Goal: Task Accomplishment & Management: Manage account settings

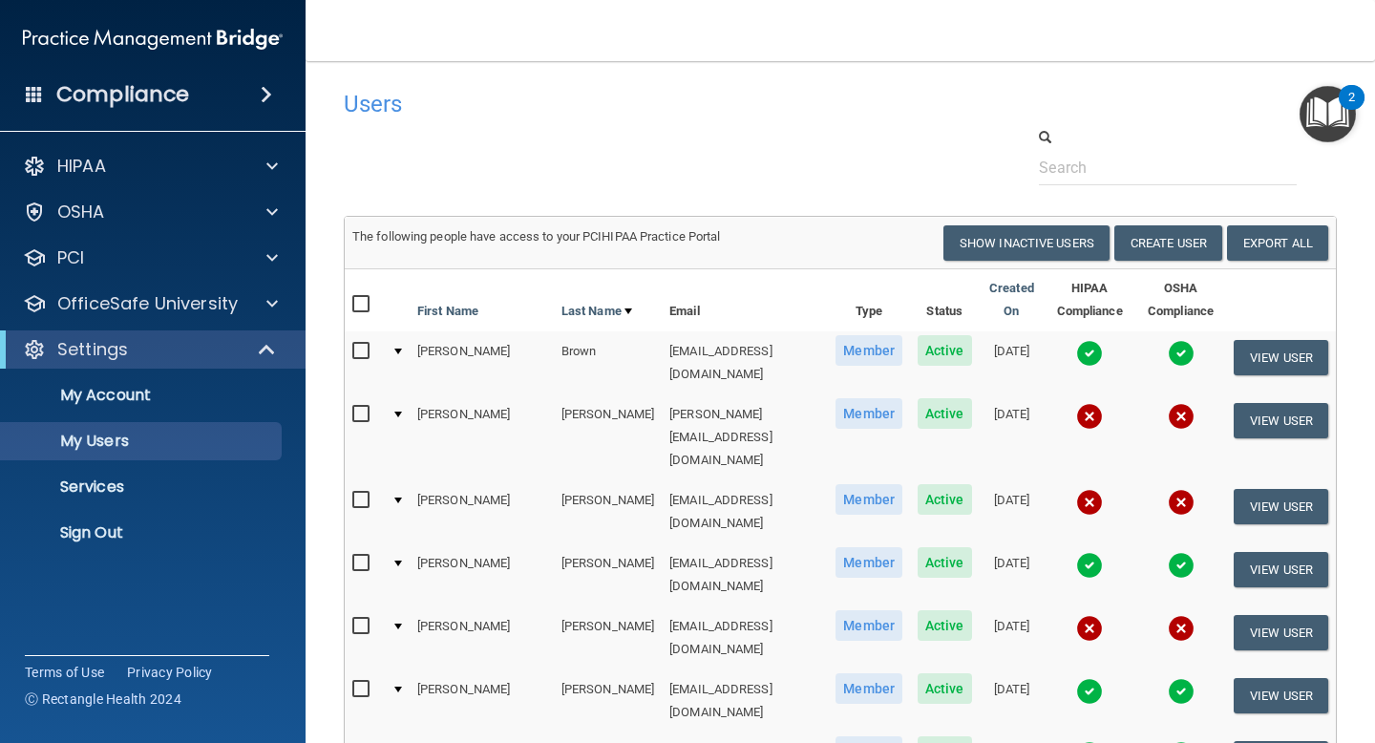
select select "20"
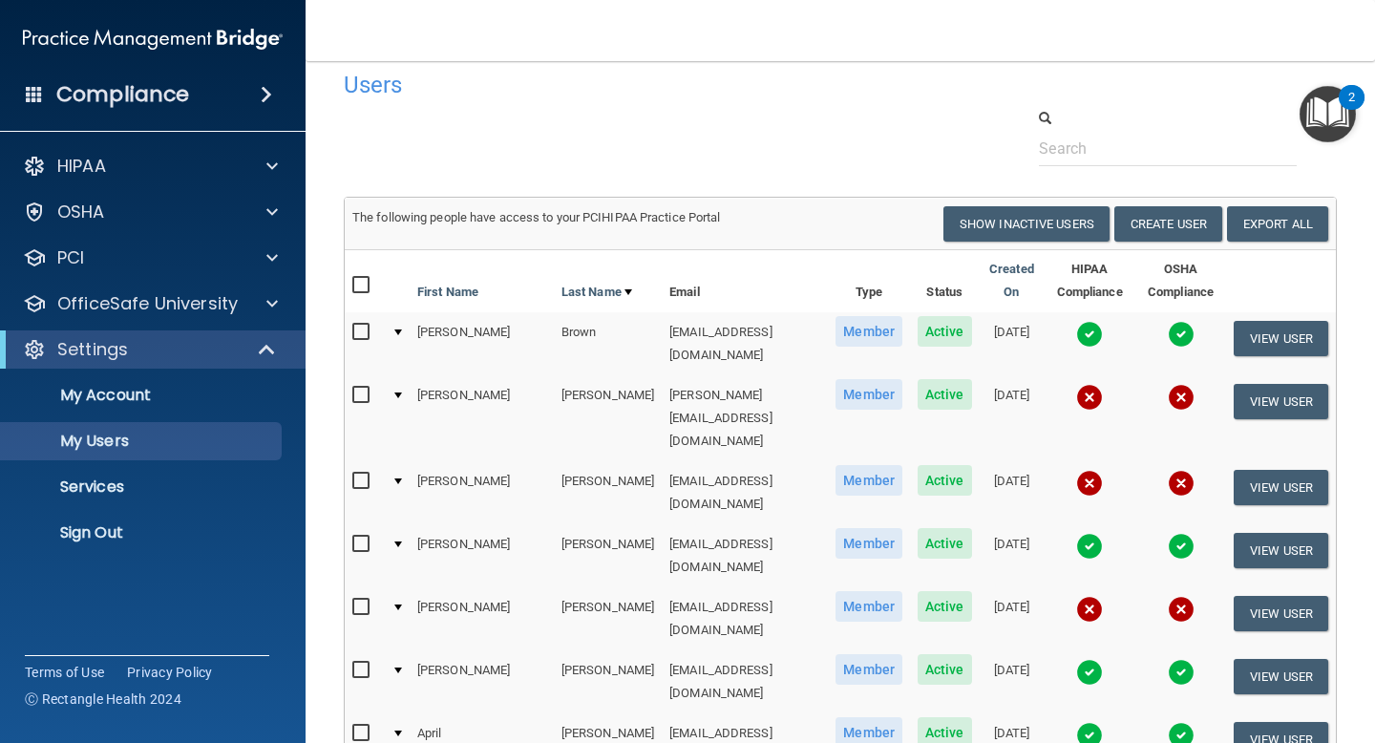
scroll to position [134, 0]
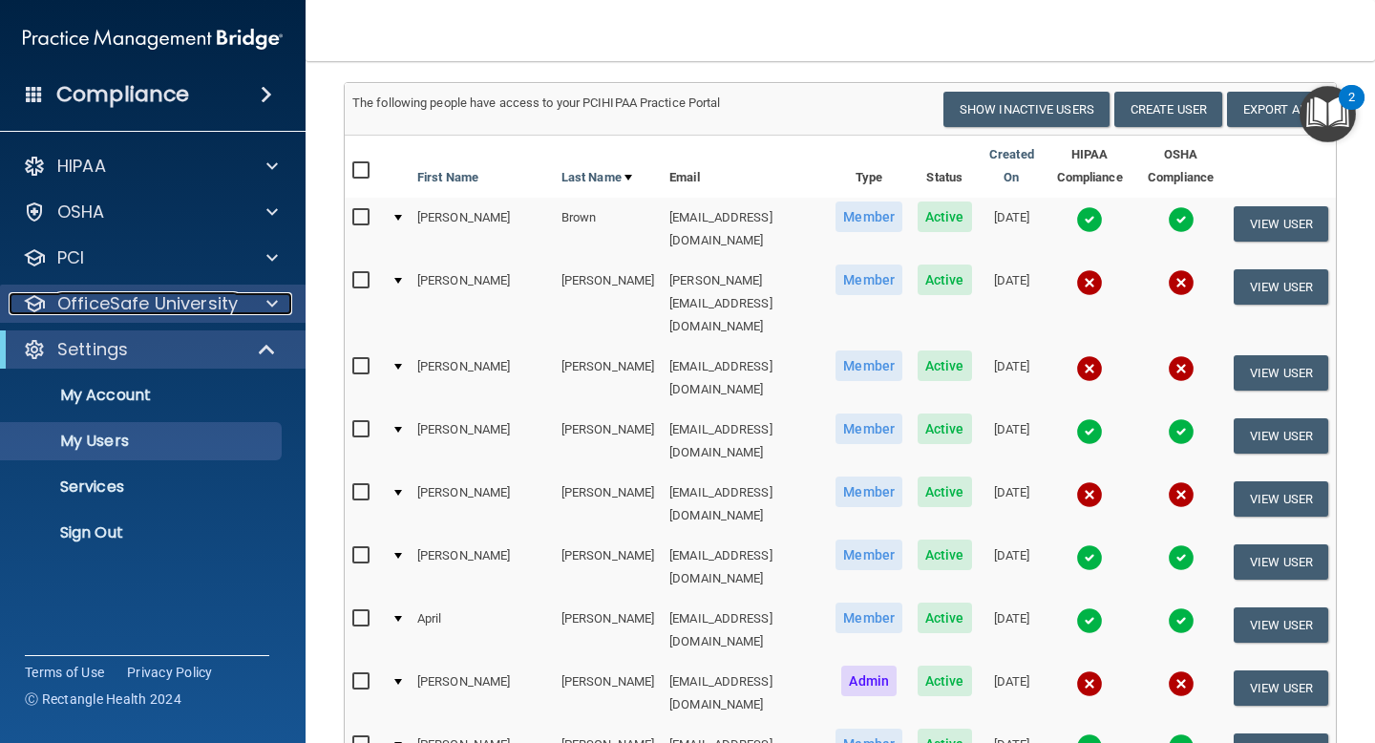
click at [245, 303] on div at bounding box center [269, 303] width 48 height 23
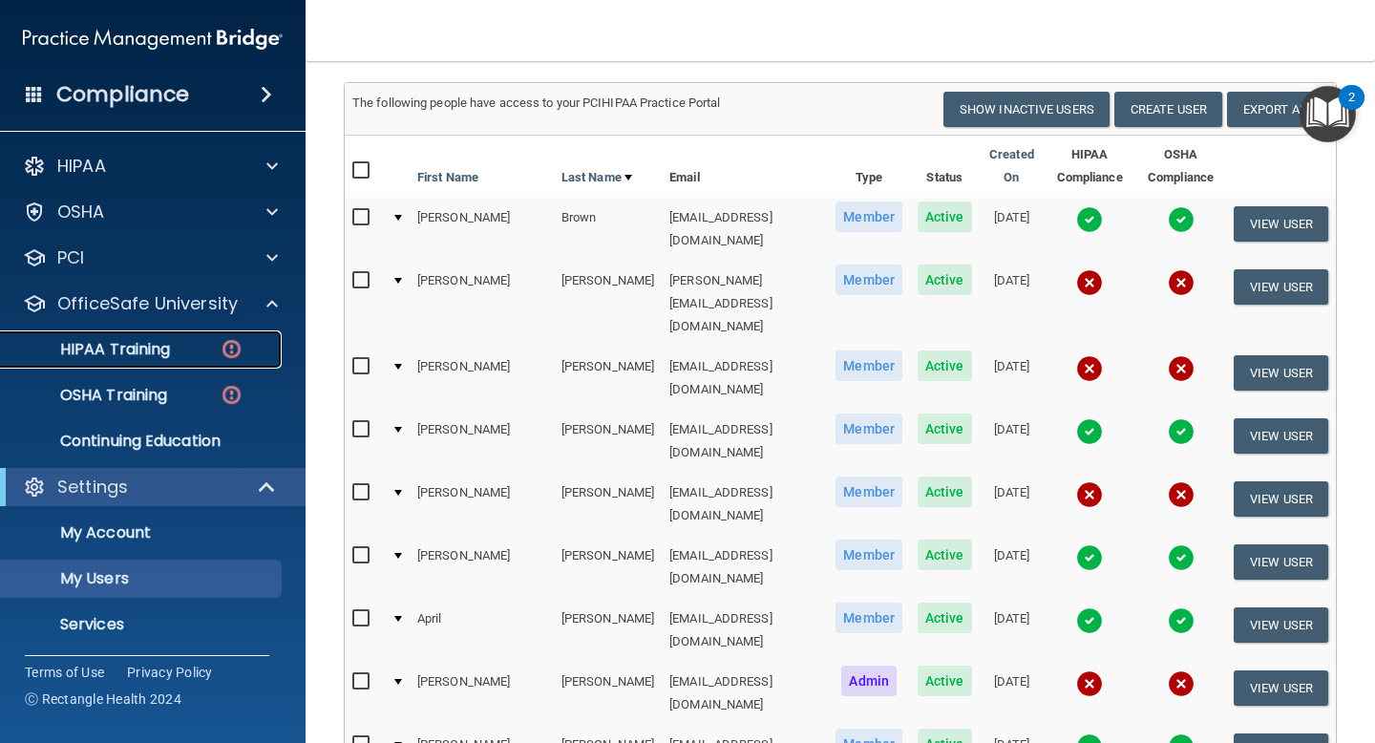
click at [181, 354] on div "HIPAA Training" at bounding box center [142, 349] width 261 height 19
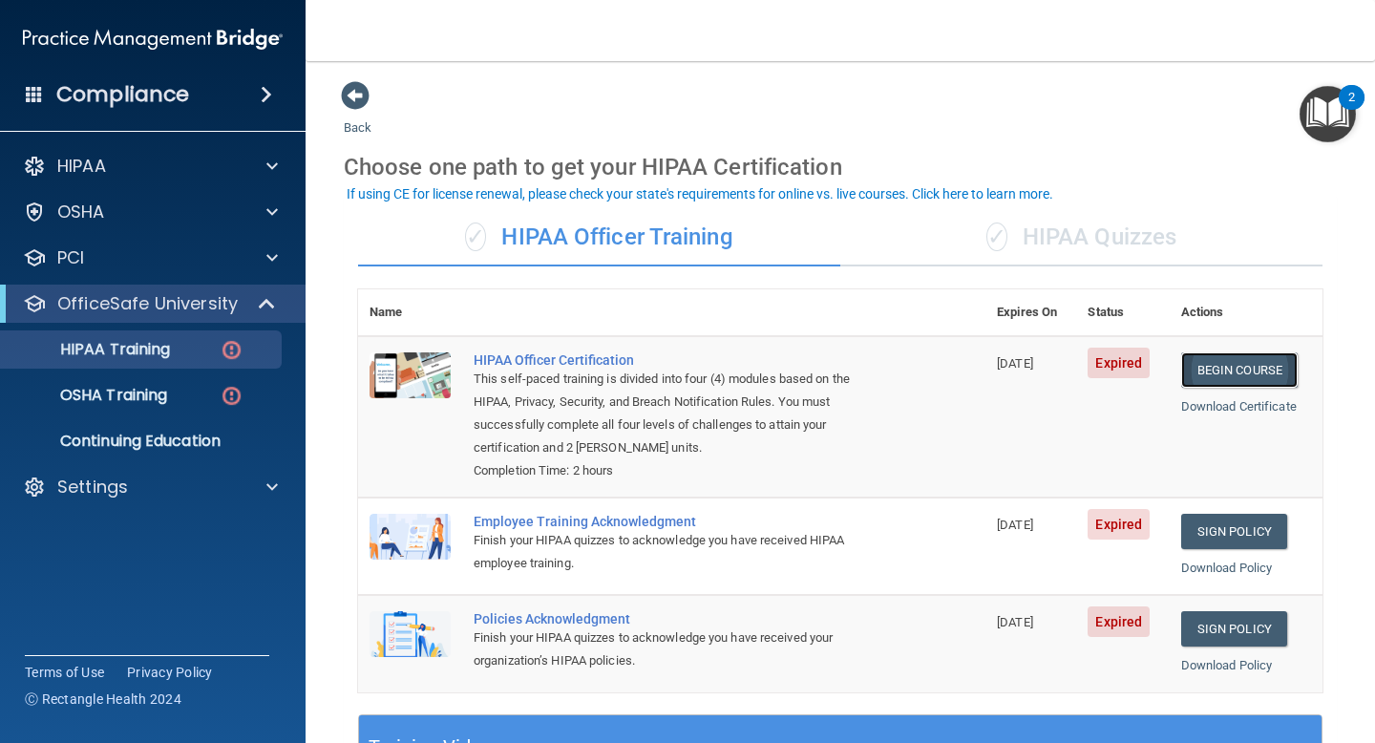
click at [1264, 365] on link "Begin Course" at bounding box center [1240, 369] width 117 height 35
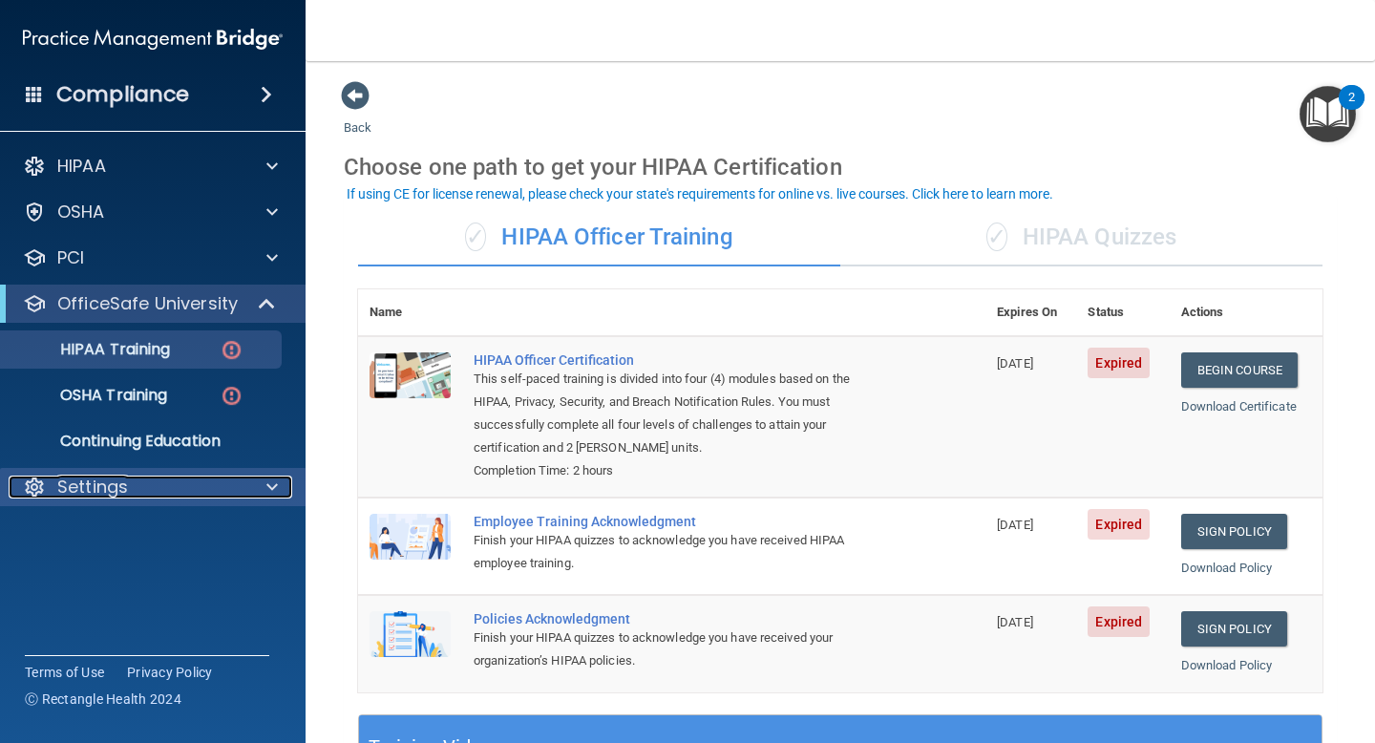
click at [147, 485] on div "Settings" at bounding box center [127, 487] width 237 height 23
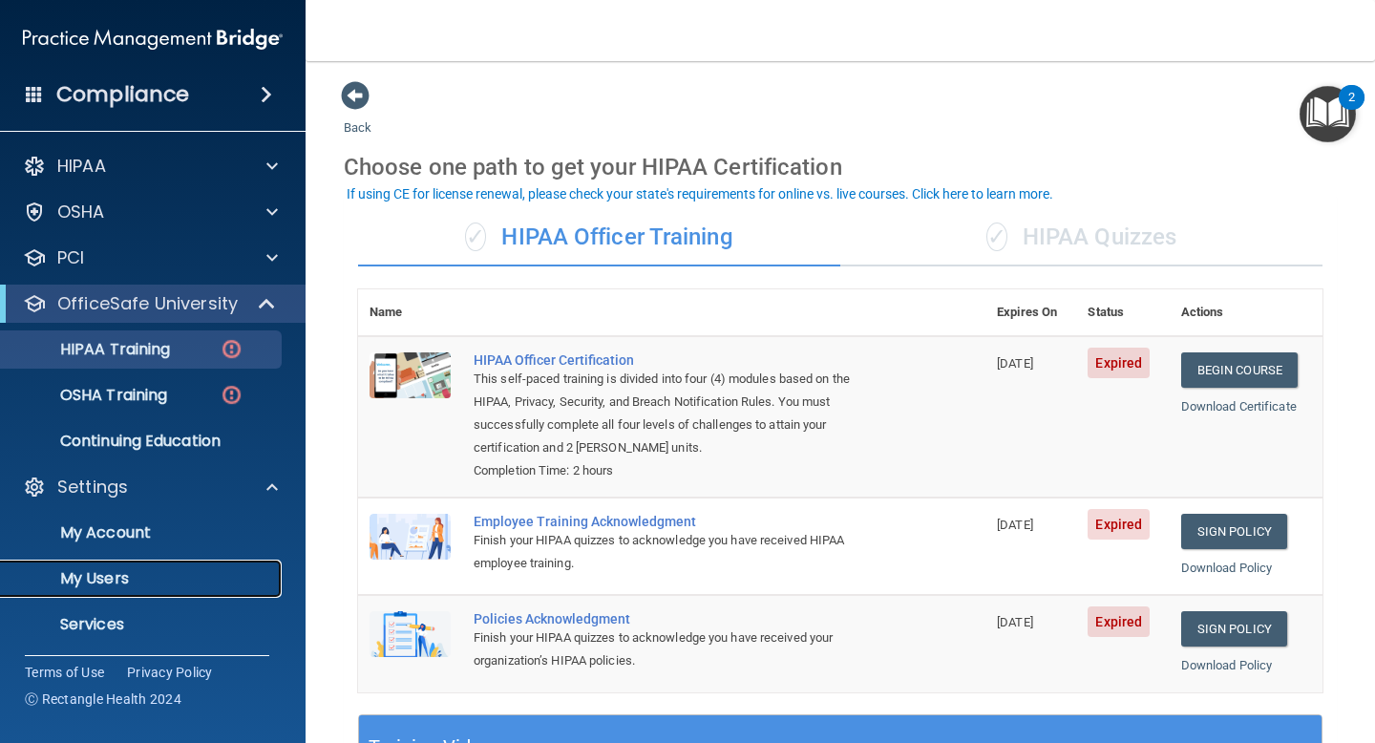
click at [130, 565] on link "My Users" at bounding box center [131, 579] width 301 height 38
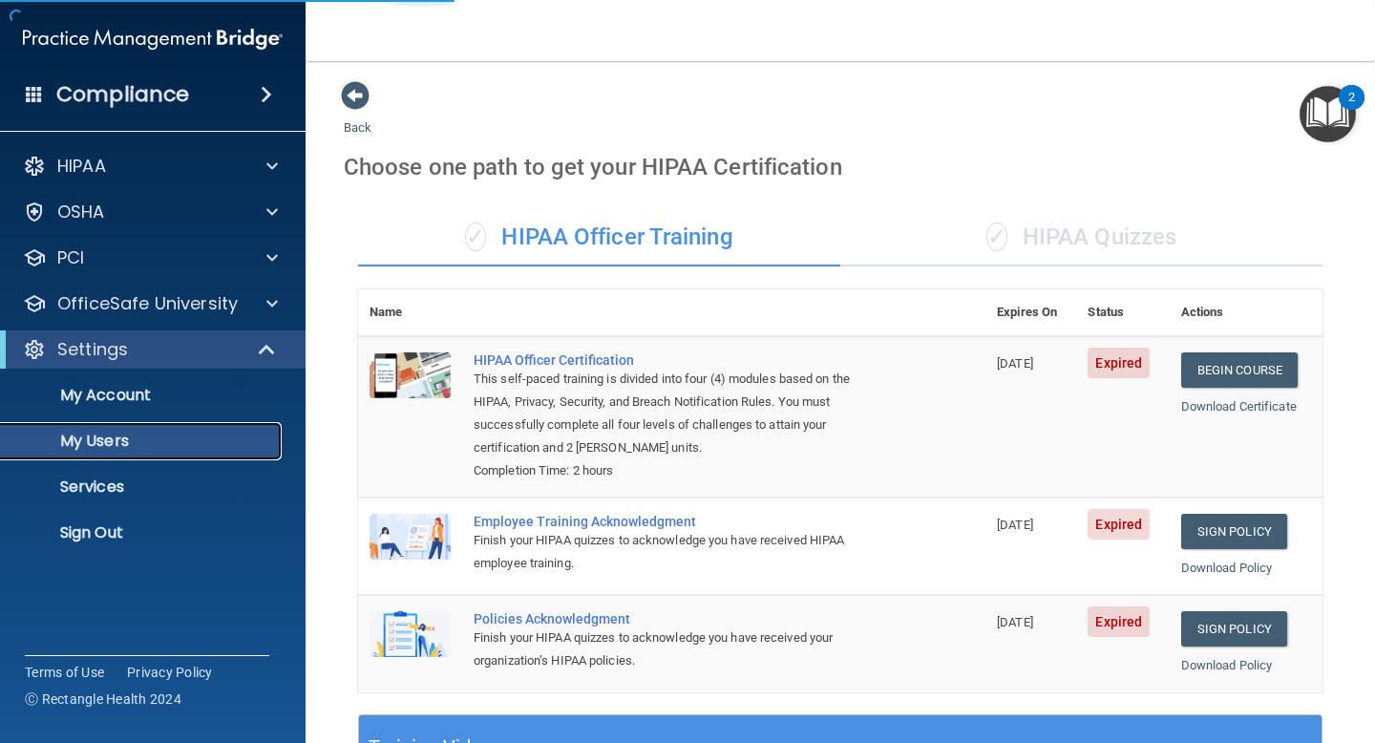
select select "20"
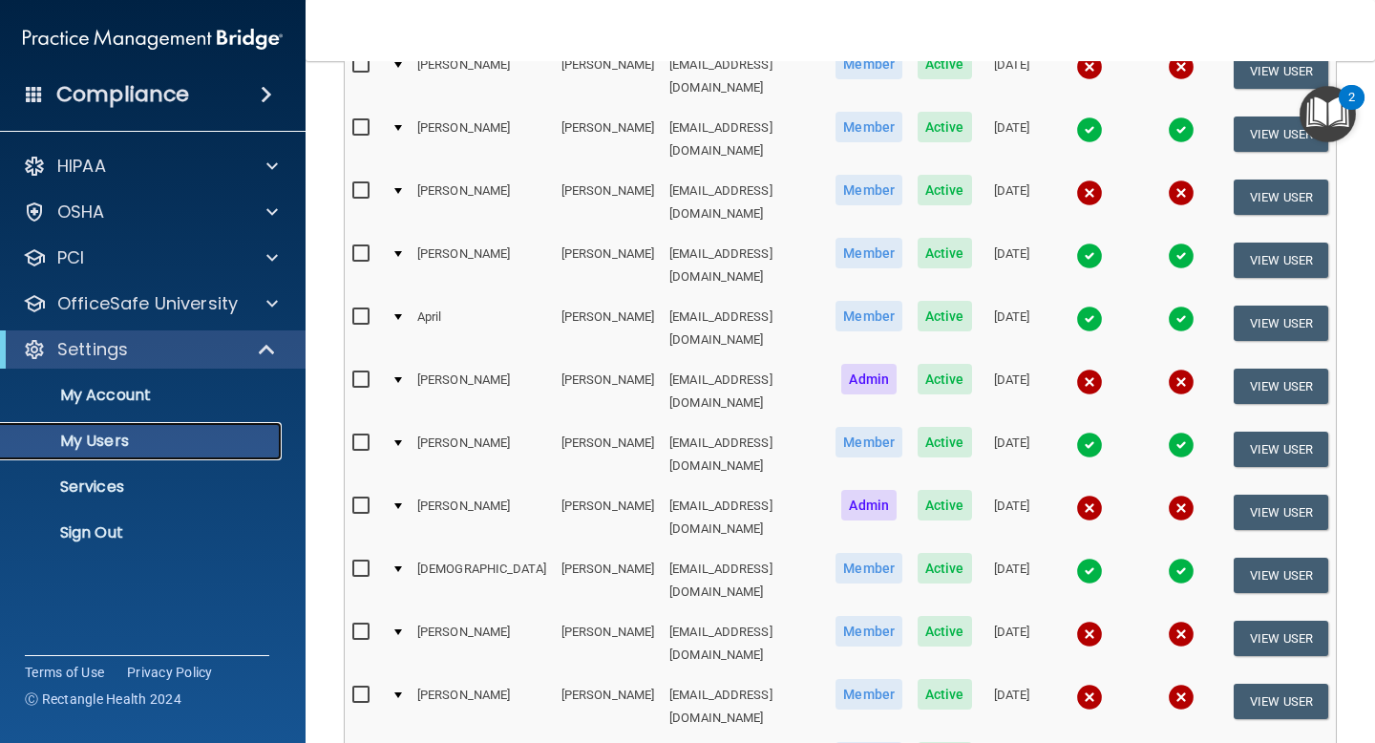
scroll to position [438, 0]
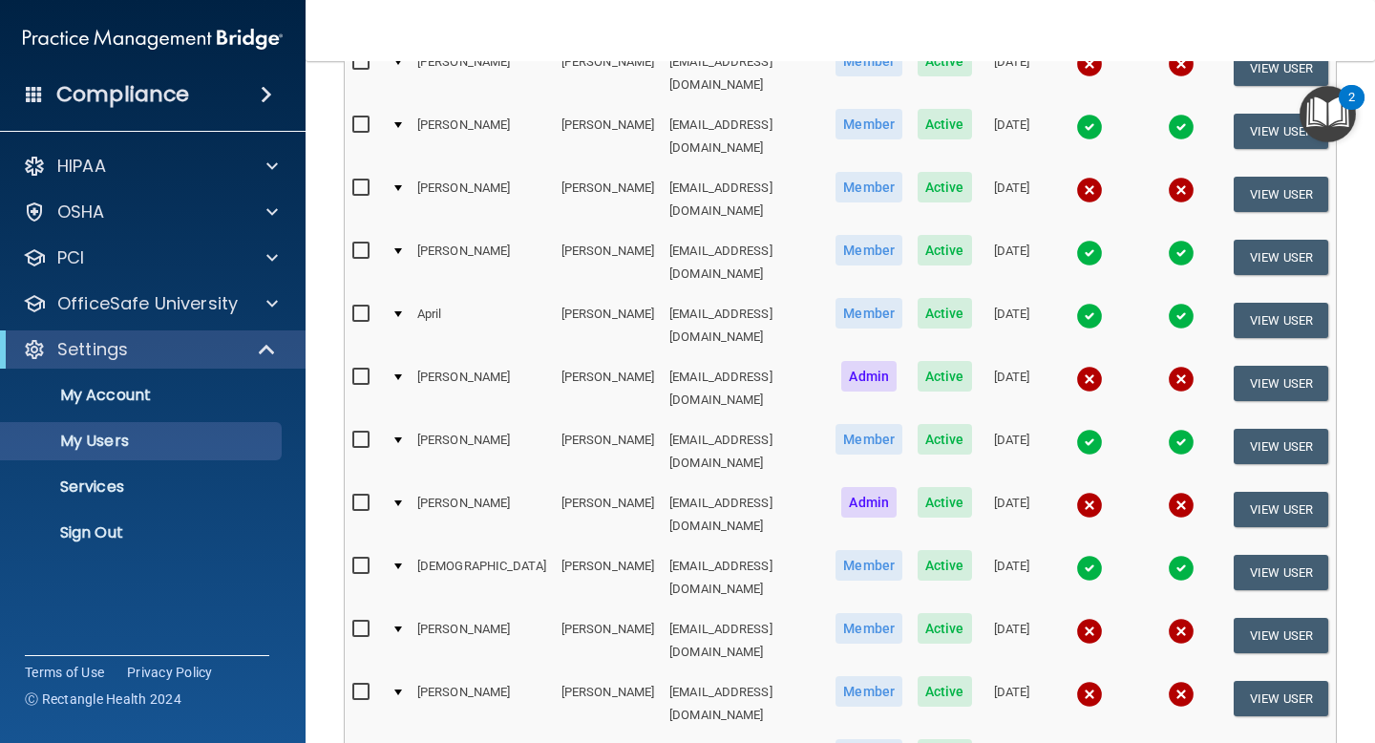
click at [363, 622] on input "checkbox" at bounding box center [363, 629] width 22 height 15
checkbox input "true"
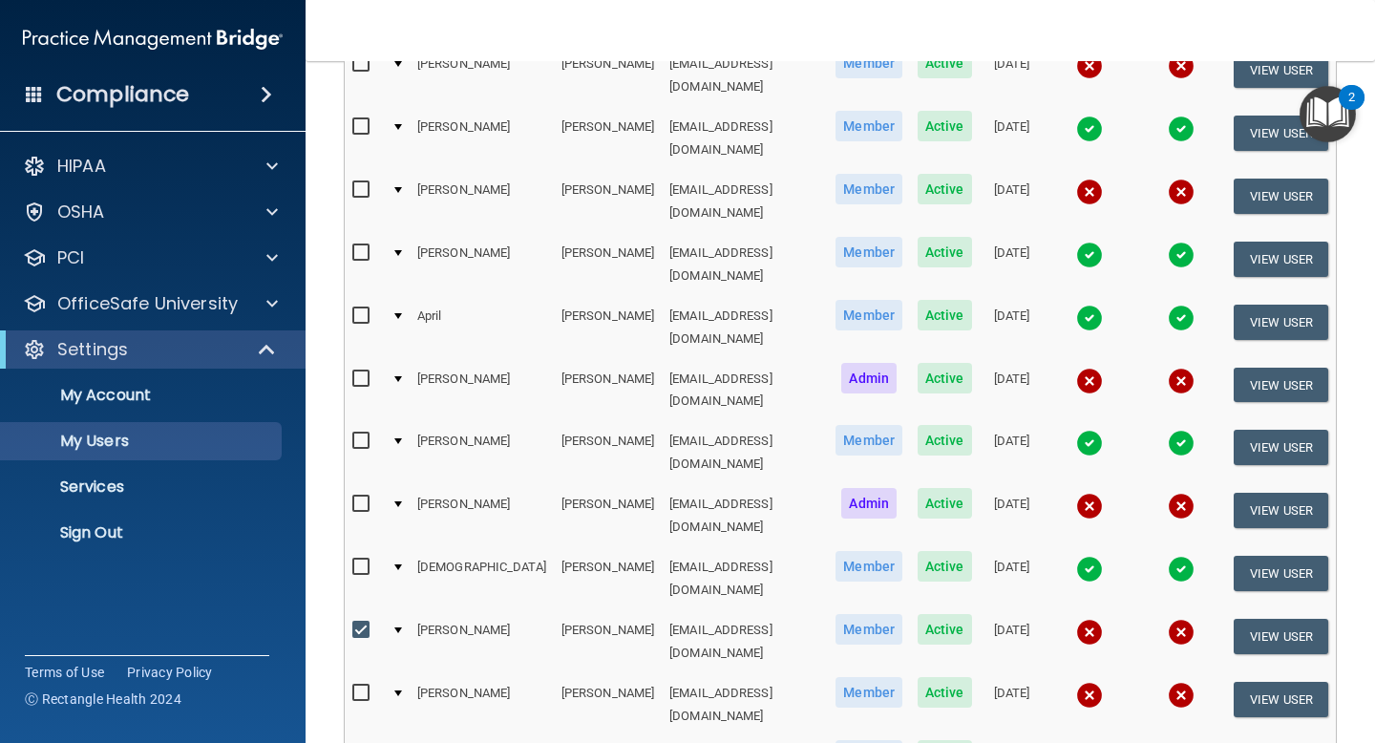
scroll to position [440, 0]
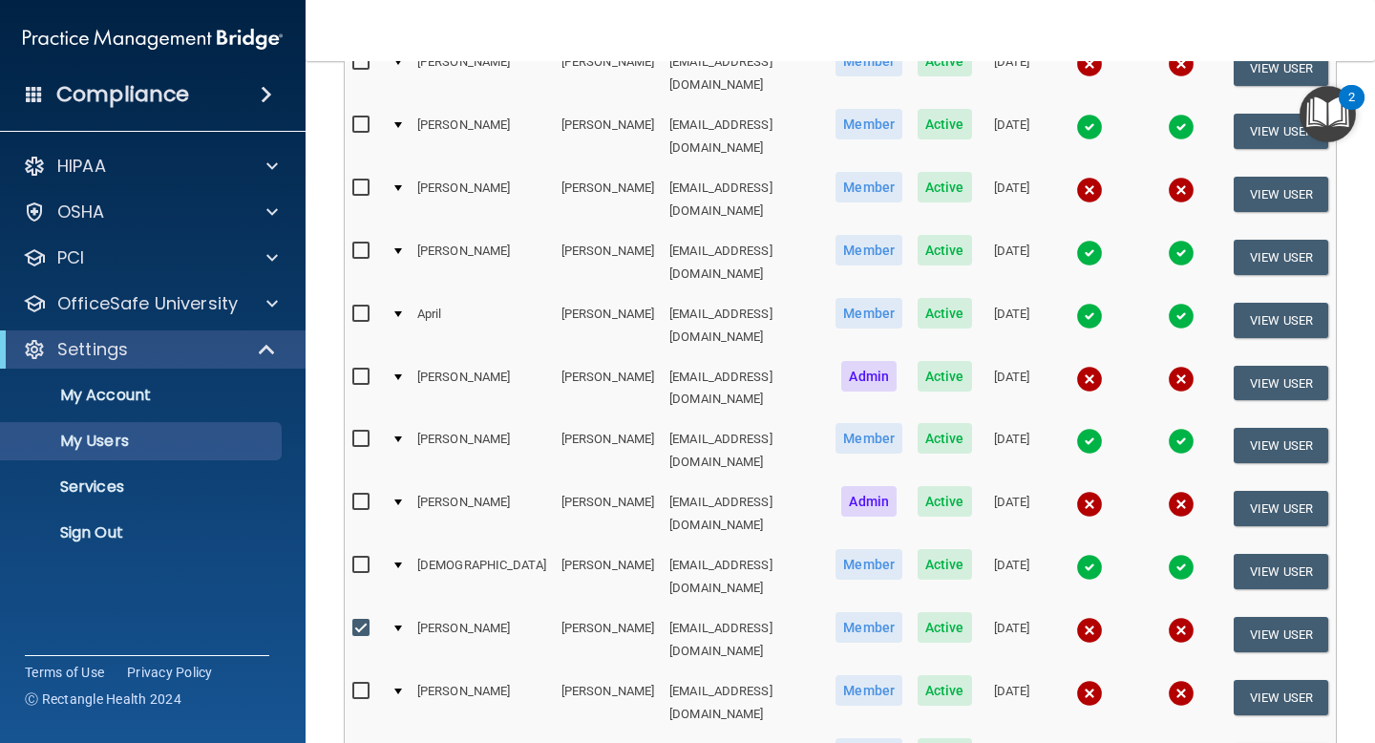
click at [358, 742] on input "checkbox" at bounding box center [363, 754] width 22 height 15
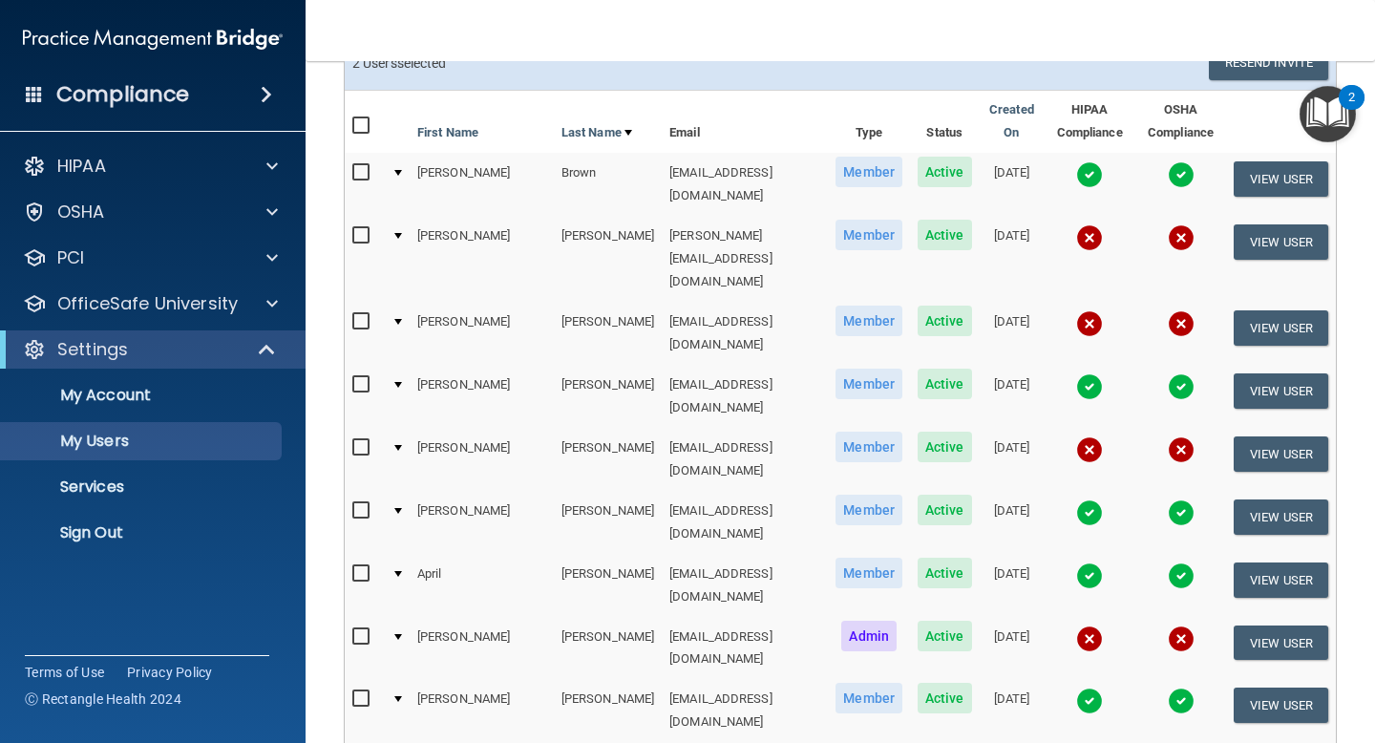
scroll to position [534, 0]
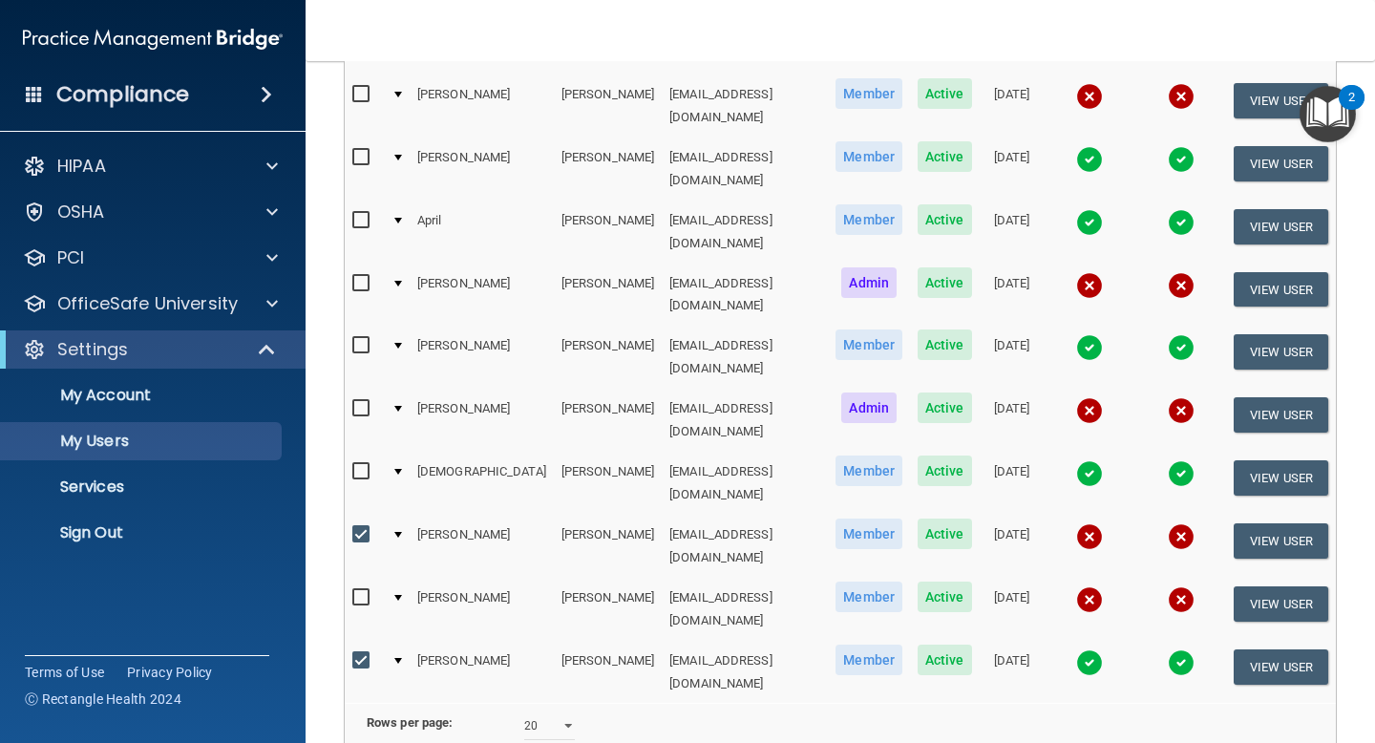
click at [361, 653] on input "checkbox" at bounding box center [363, 660] width 22 height 15
checkbox input "false"
click at [1261, 650] on button "View User" at bounding box center [1281, 667] width 95 height 35
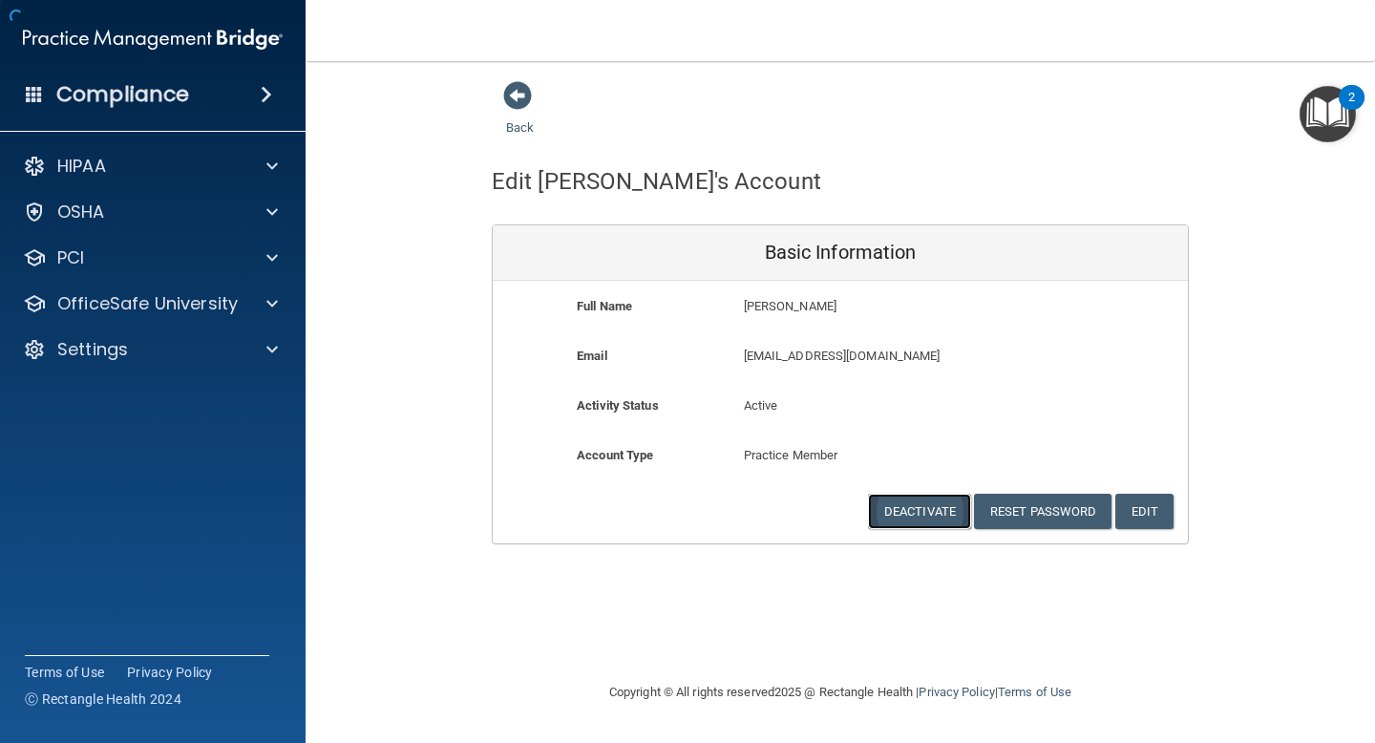
click at [932, 516] on button "Deactivate" at bounding box center [919, 511] width 103 height 35
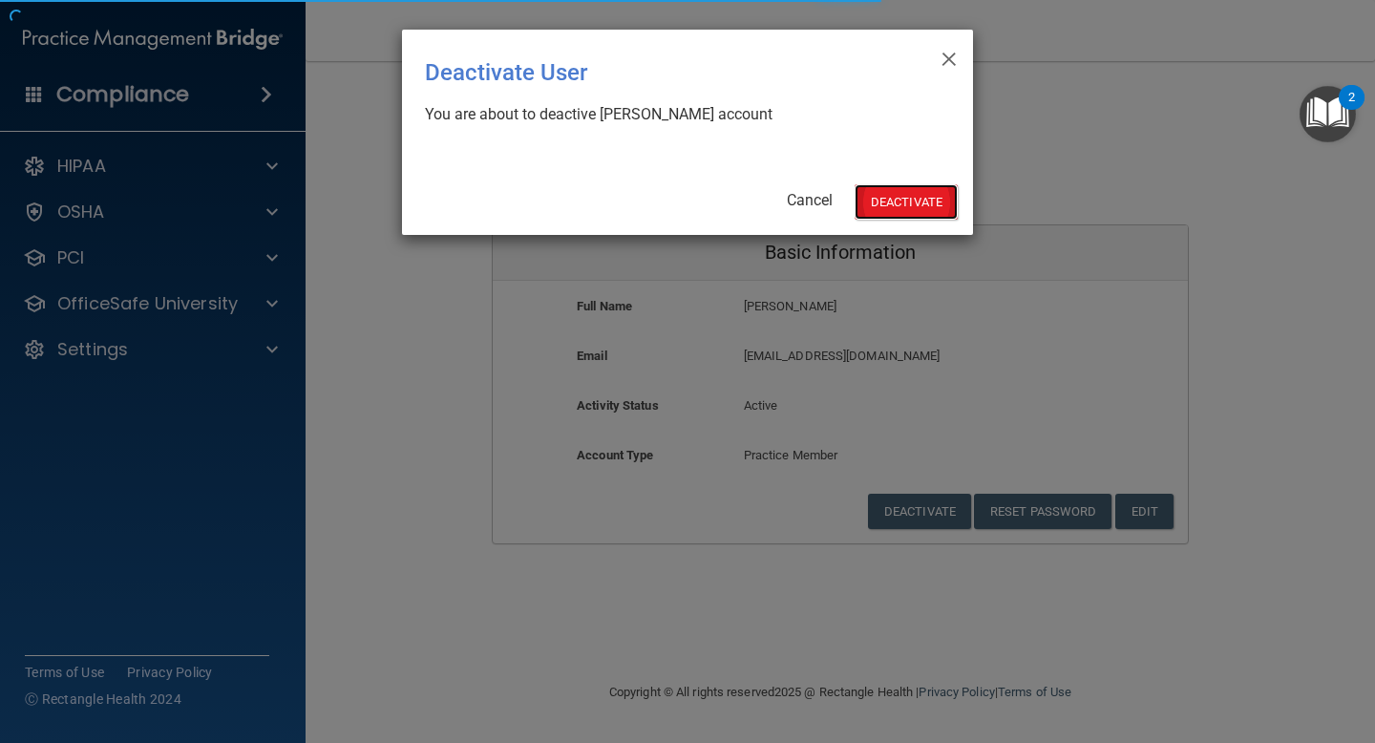
click at [900, 204] on button "Deactivate" at bounding box center [906, 201] width 103 height 35
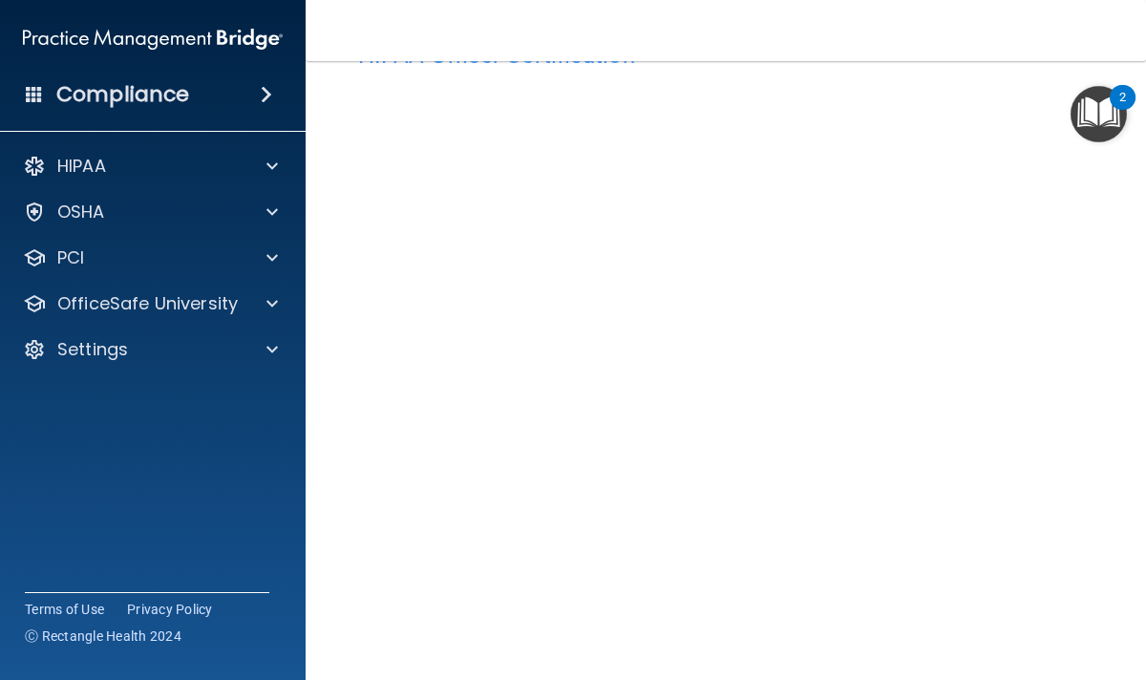
scroll to position [69, 0]
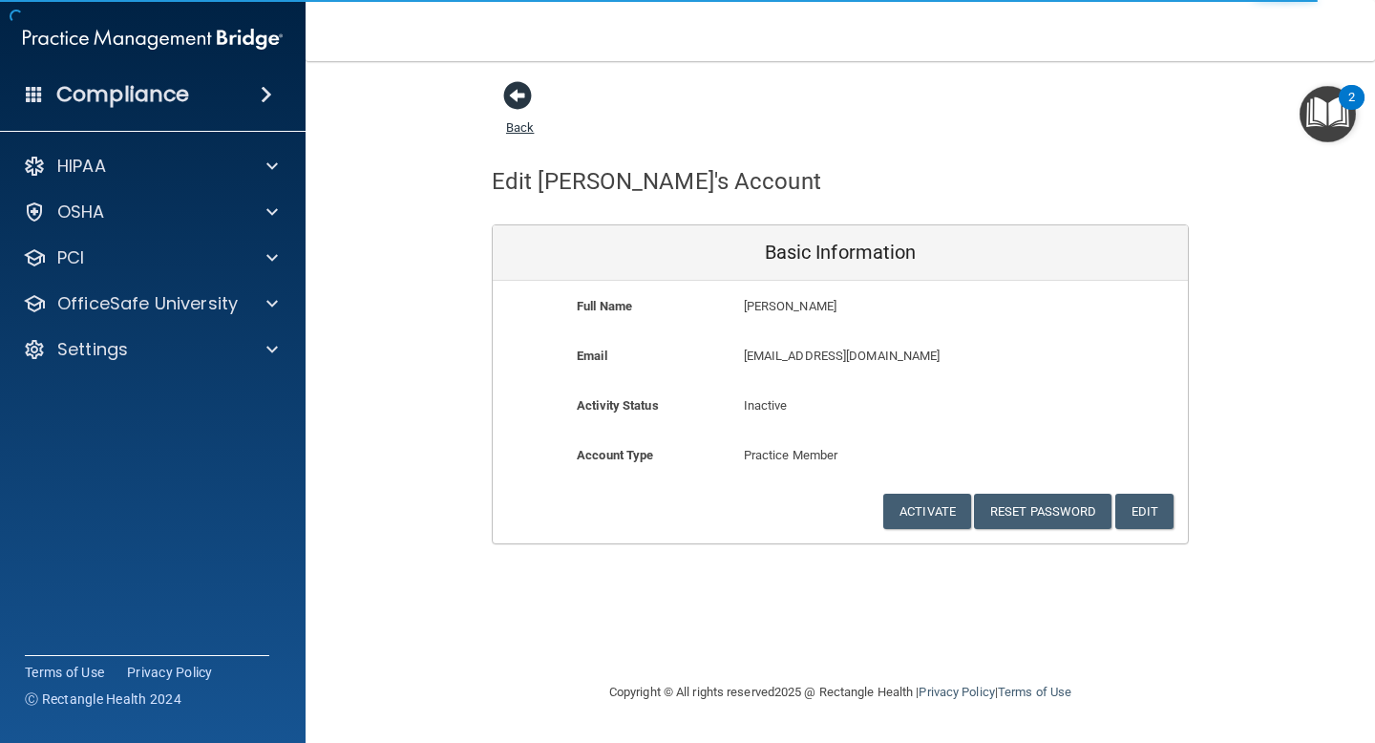
click at [518, 101] on span at bounding box center [517, 95] width 29 height 29
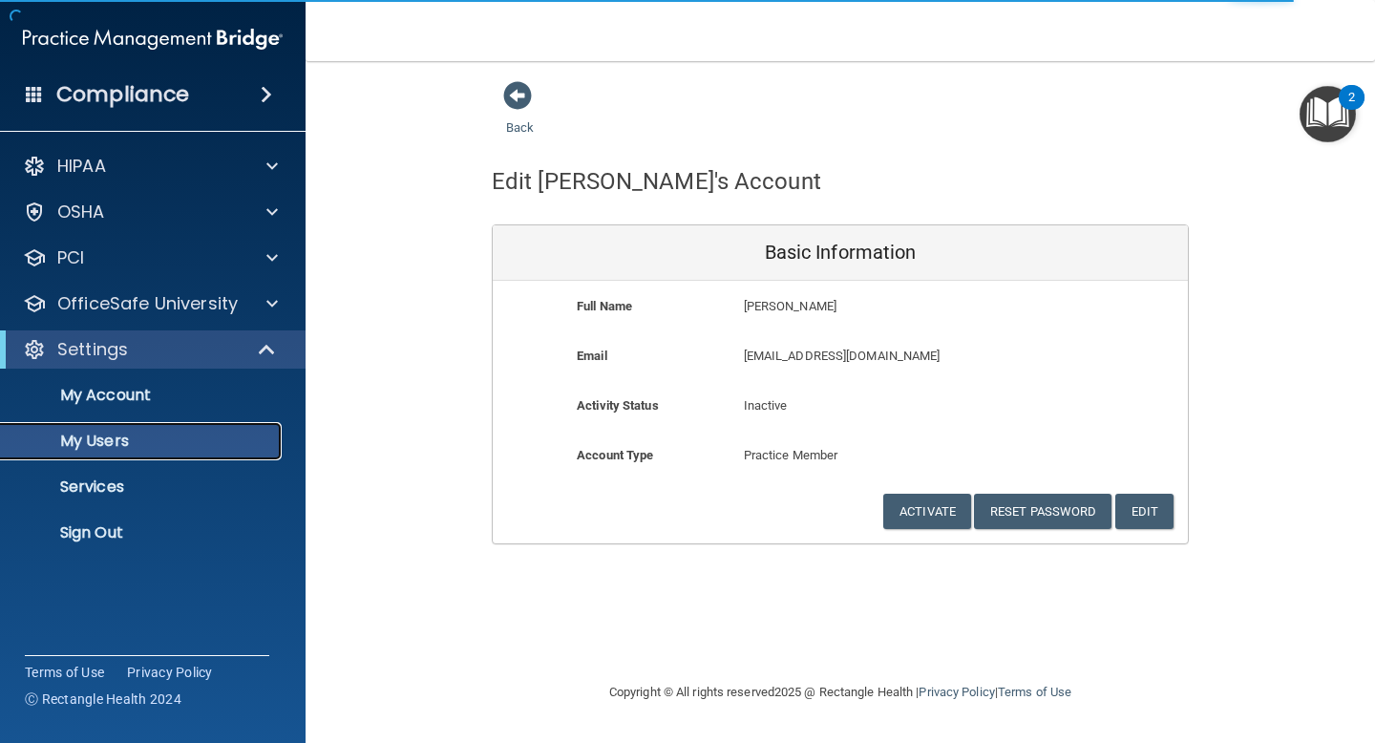
click at [114, 438] on p "My Users" at bounding box center [142, 441] width 261 height 19
select select "20"
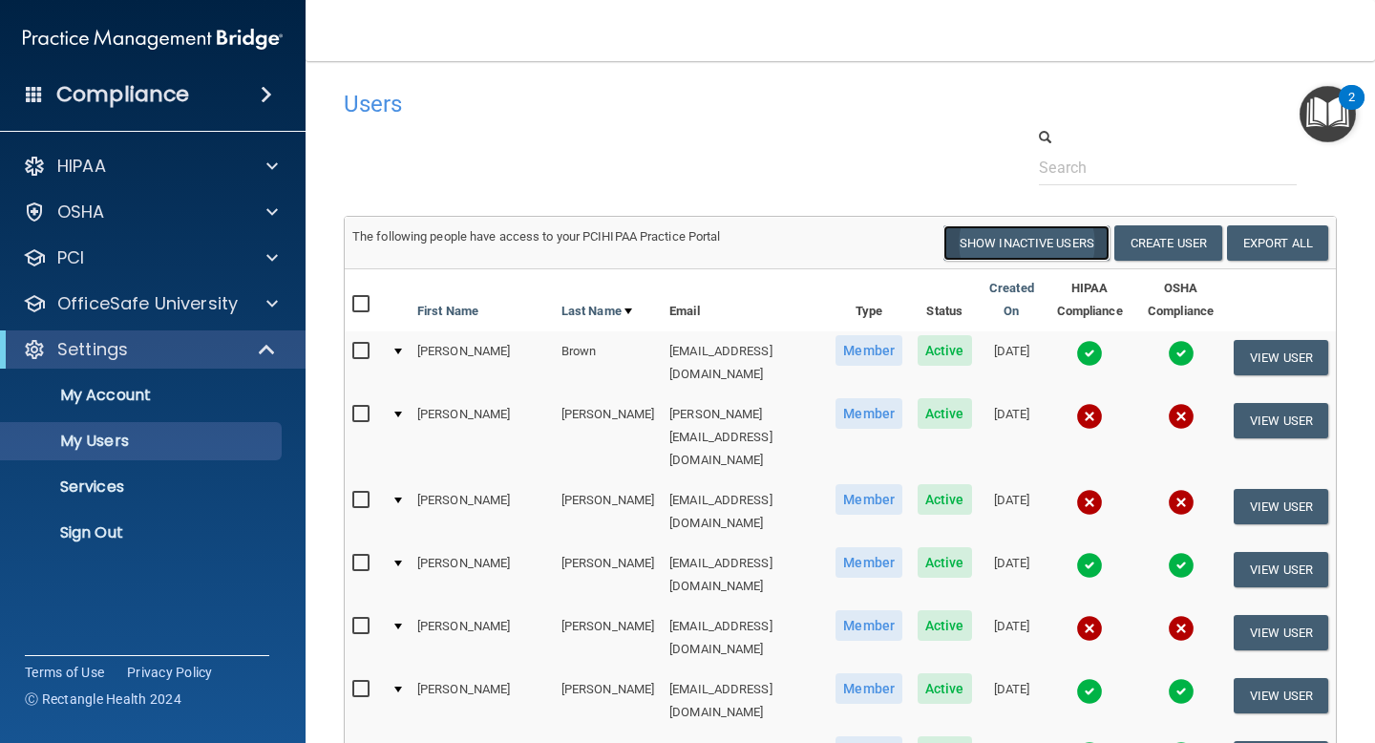
click at [1008, 246] on button "Show Inactive Users" at bounding box center [1027, 242] width 166 height 35
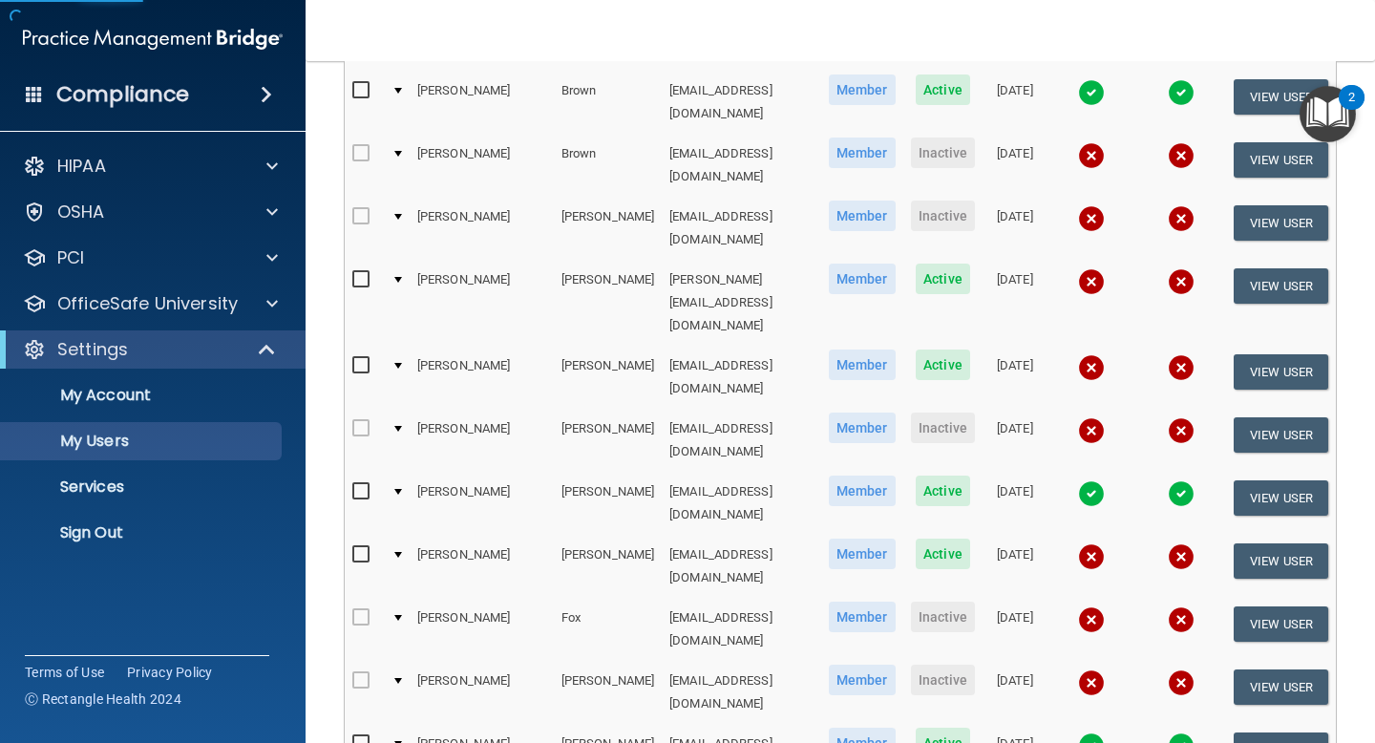
scroll to position [859, 0]
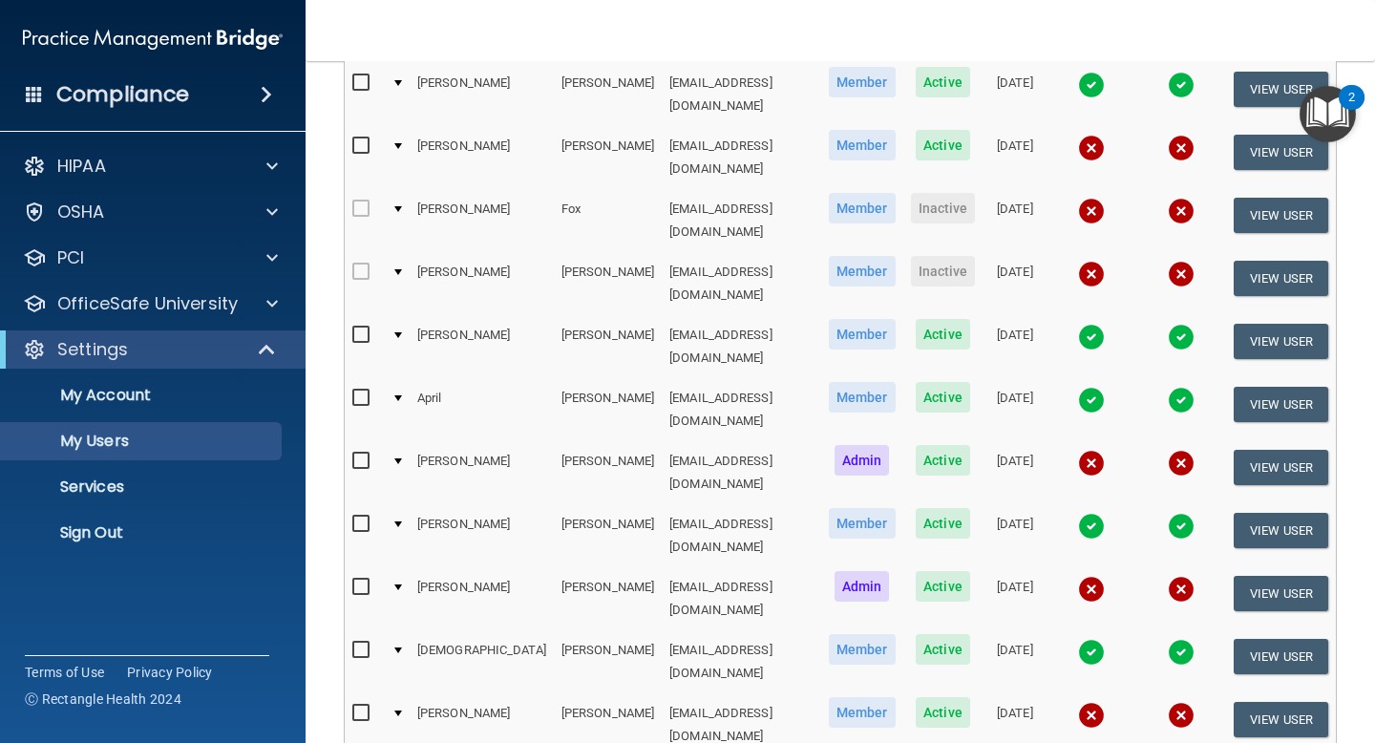
select select "22"
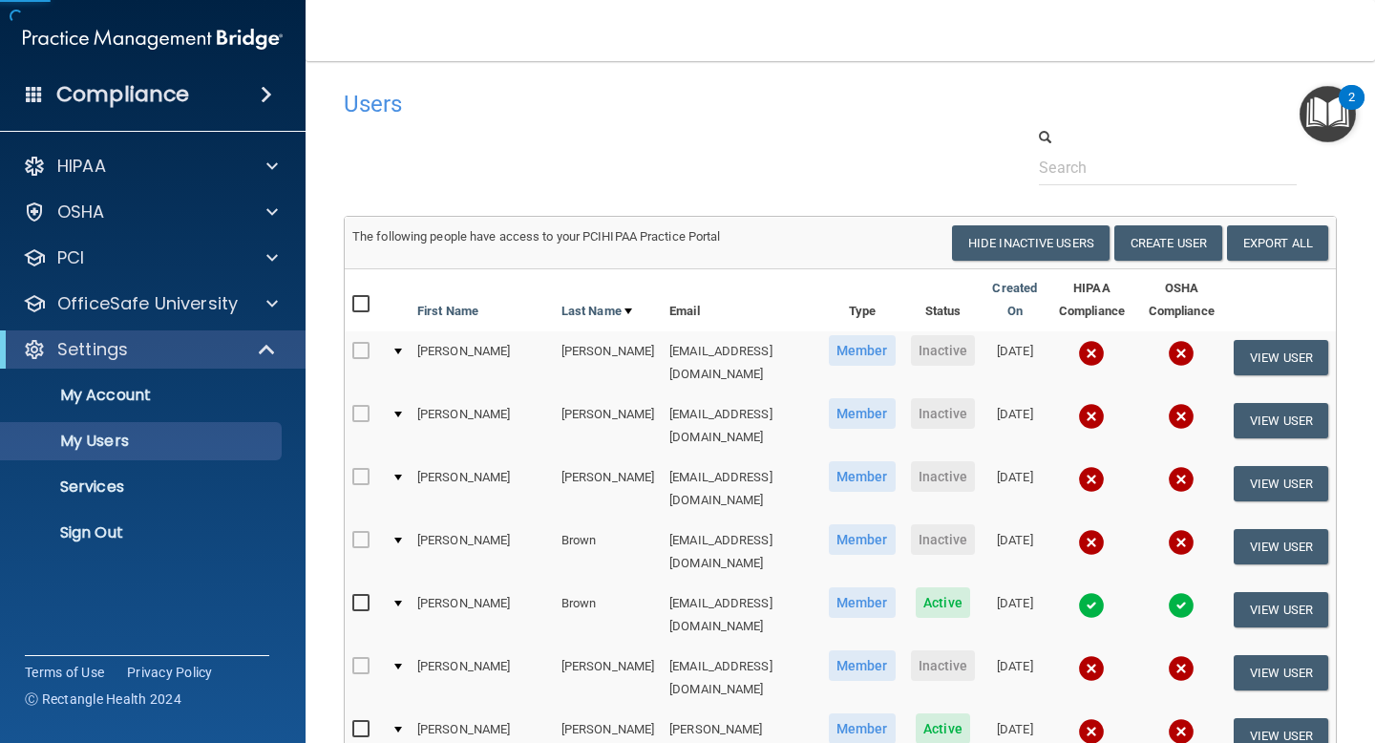
scroll to position [964, 0]
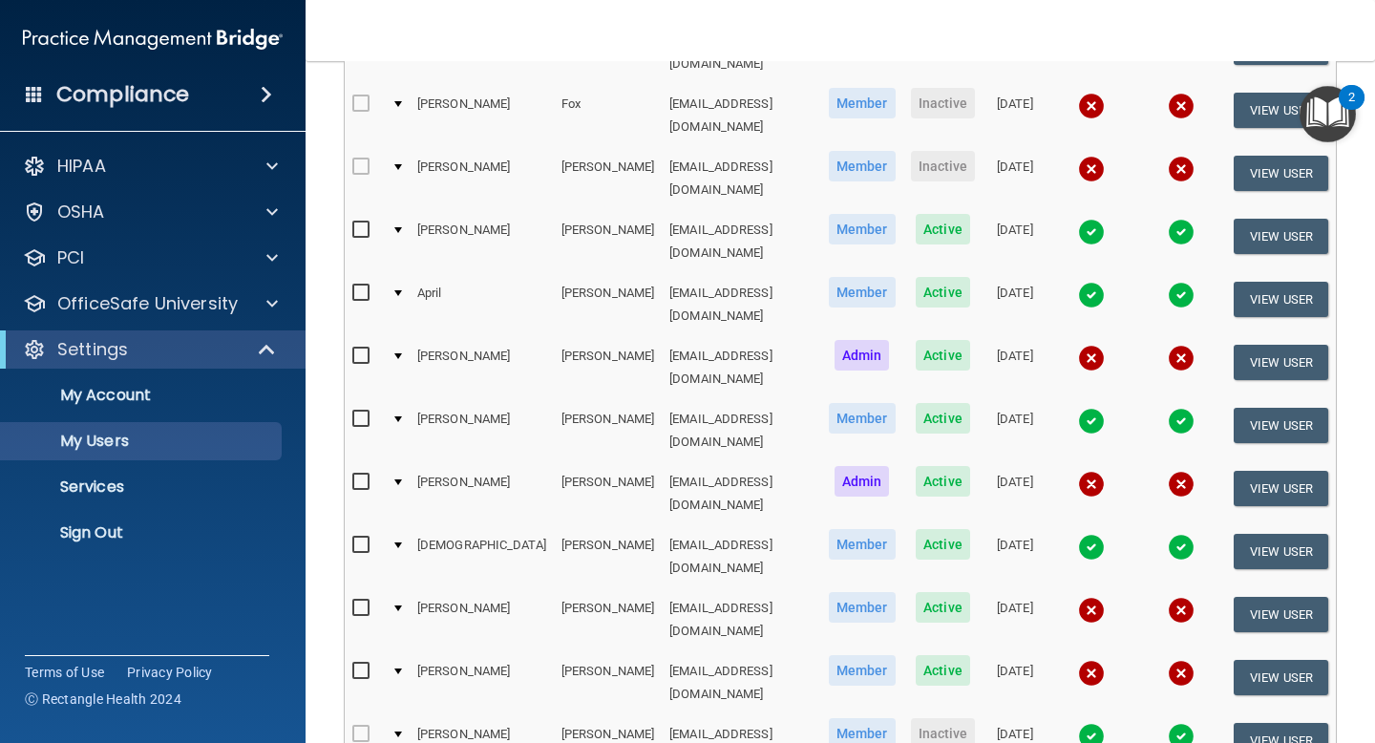
click at [1094, 723] on img at bounding box center [1091, 736] width 27 height 27
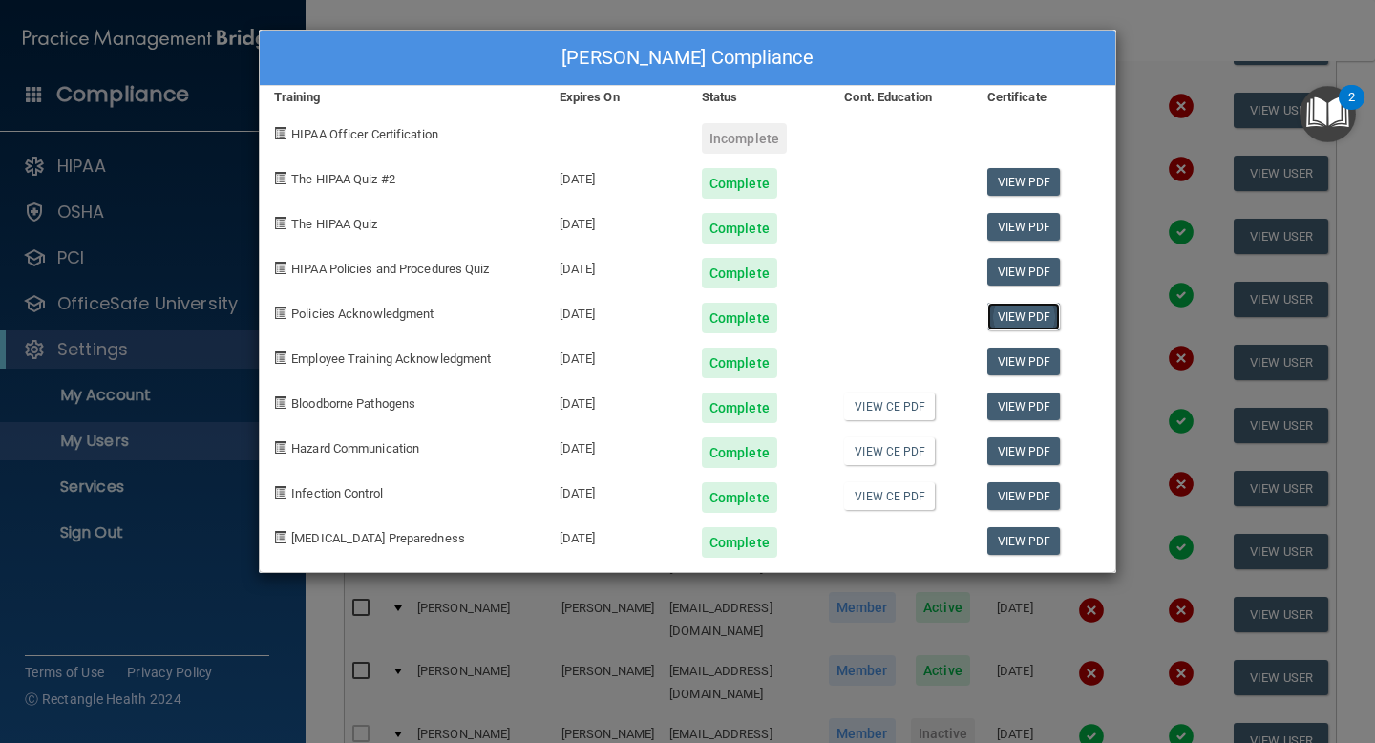
click at [1038, 314] on link "View PDF" at bounding box center [1025, 317] width 74 height 28
click at [1205, 30] on div "Jeannette Roldan's Compliance Training Expires On Status Cont. Education Certif…" at bounding box center [687, 371] width 1375 height 743
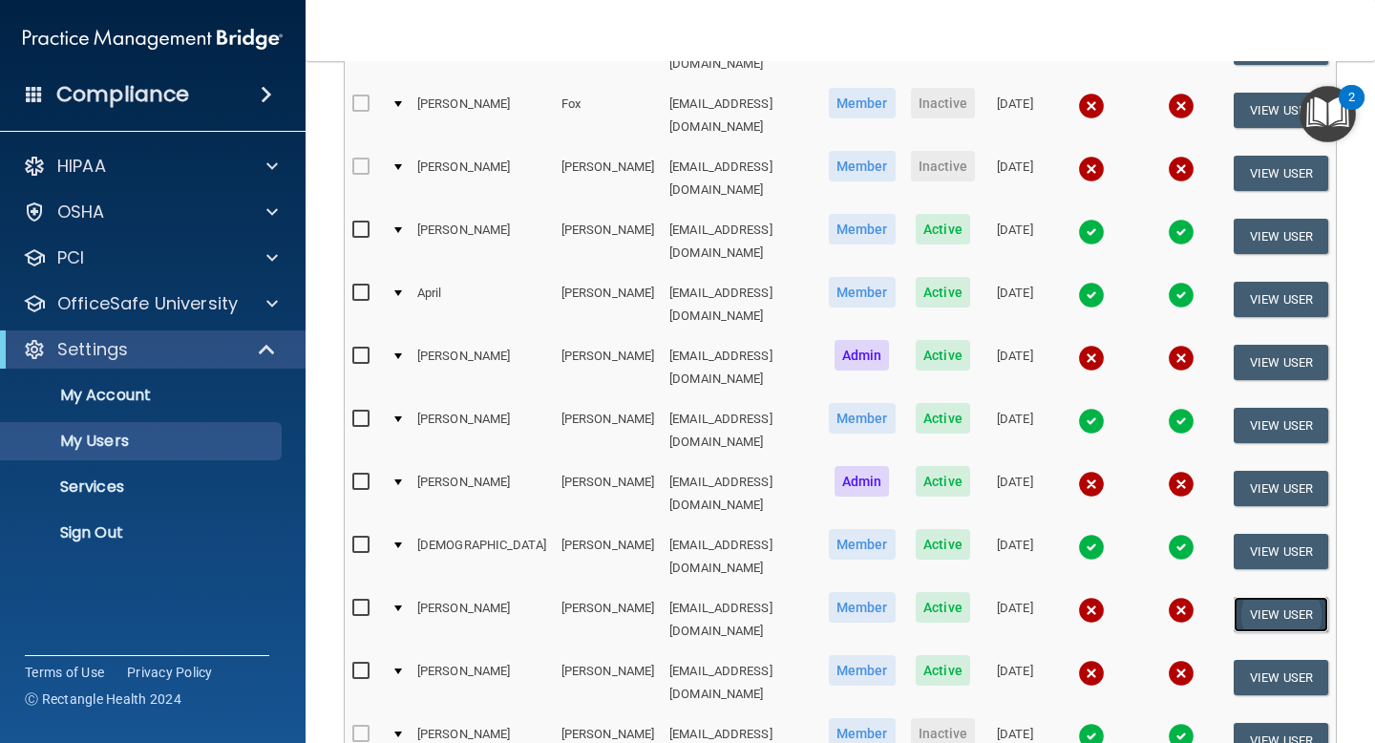
click at [1268, 597] on button "View User" at bounding box center [1281, 614] width 95 height 35
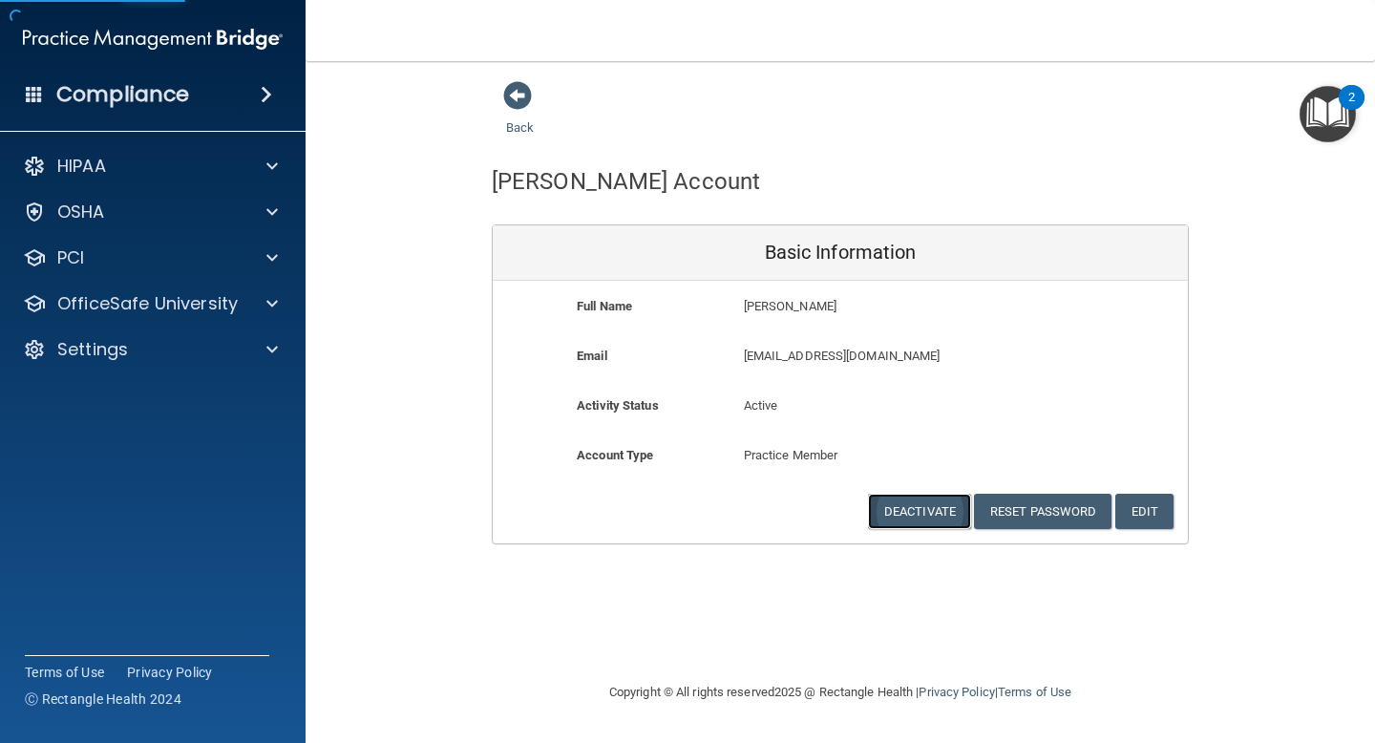
click at [936, 510] on button "Deactivate" at bounding box center [919, 511] width 103 height 35
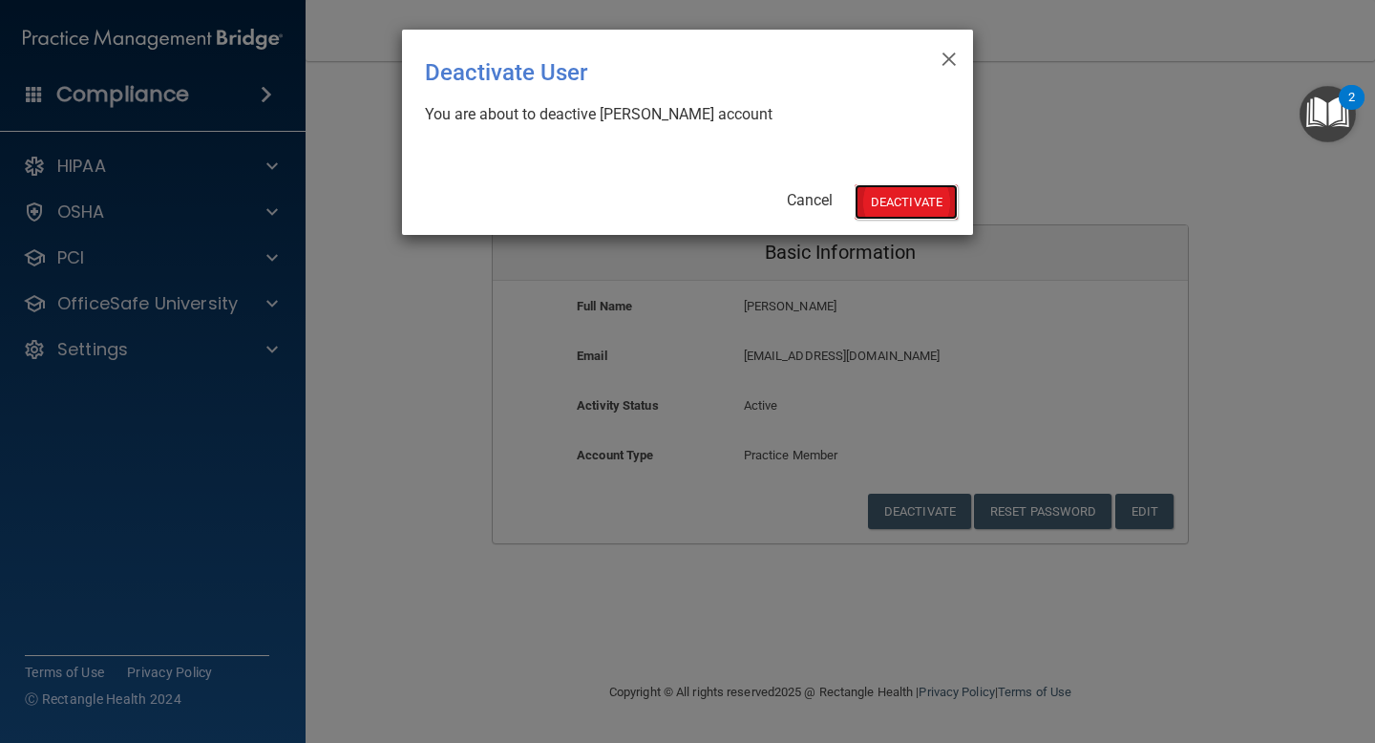
click at [915, 206] on button "Deactivate" at bounding box center [906, 201] width 103 height 35
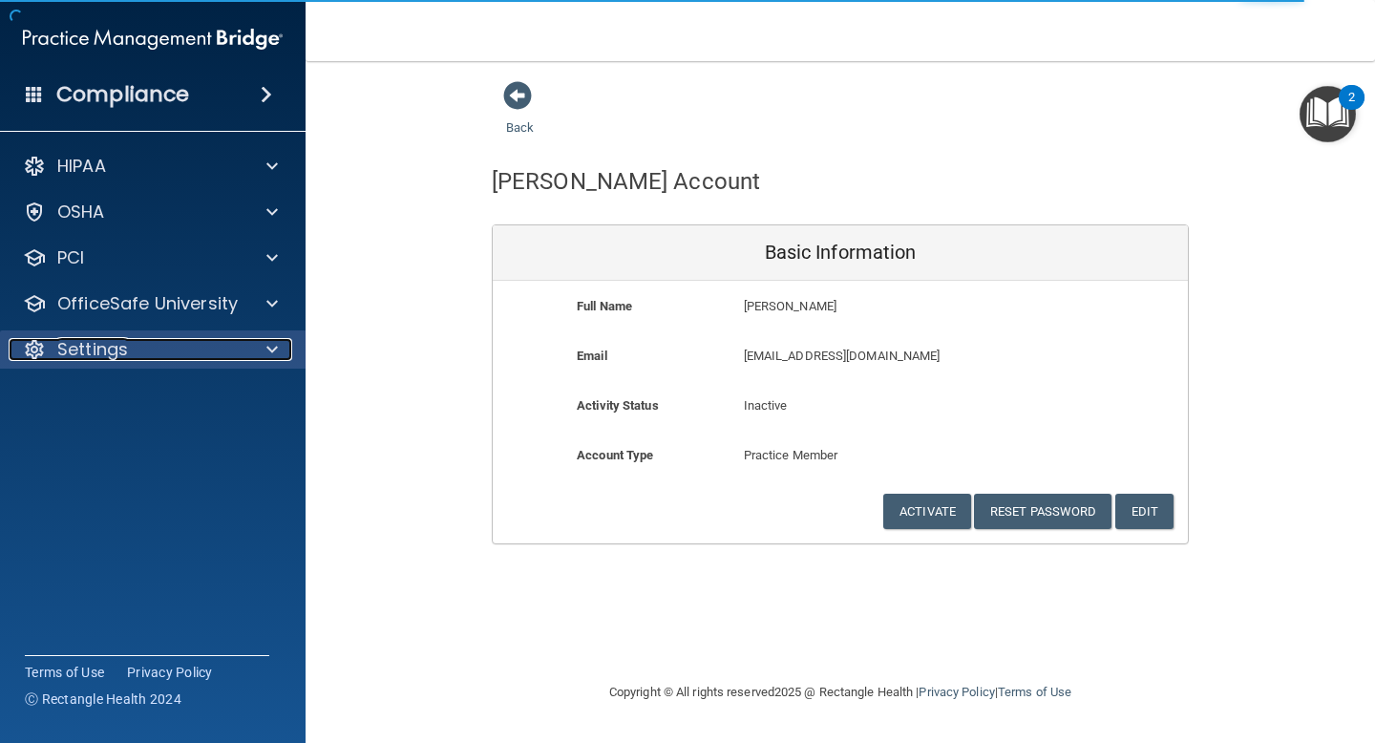
click at [266, 348] on span at bounding box center [271, 349] width 11 height 23
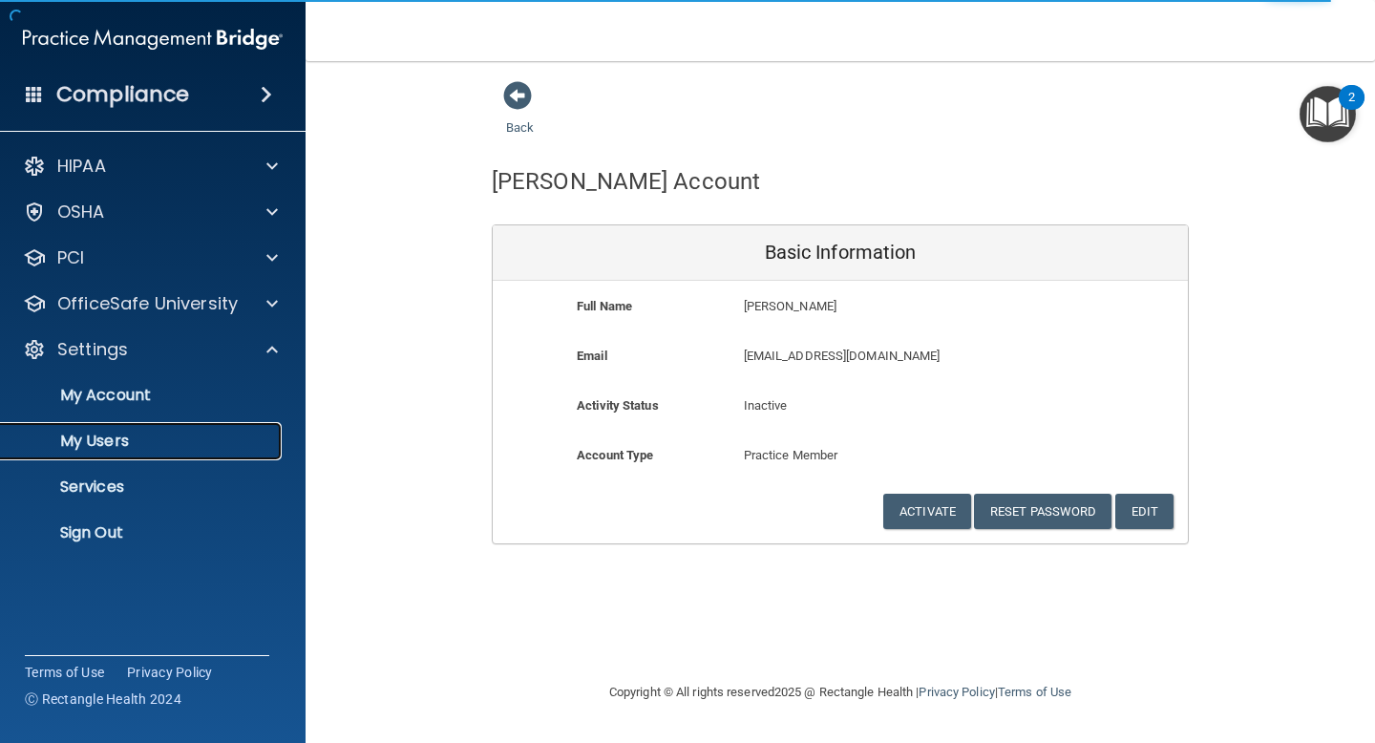
click at [144, 452] on link "My Users" at bounding box center [131, 441] width 301 height 38
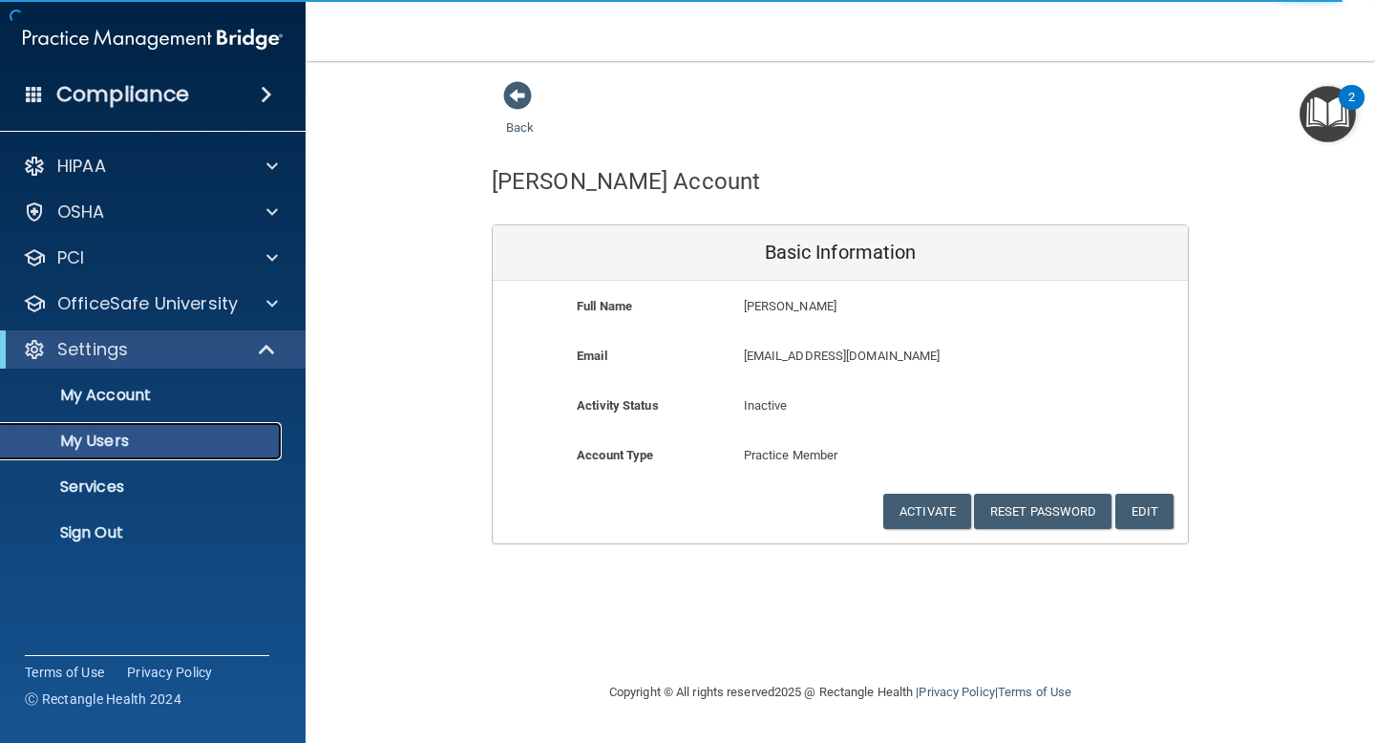
select select "20"
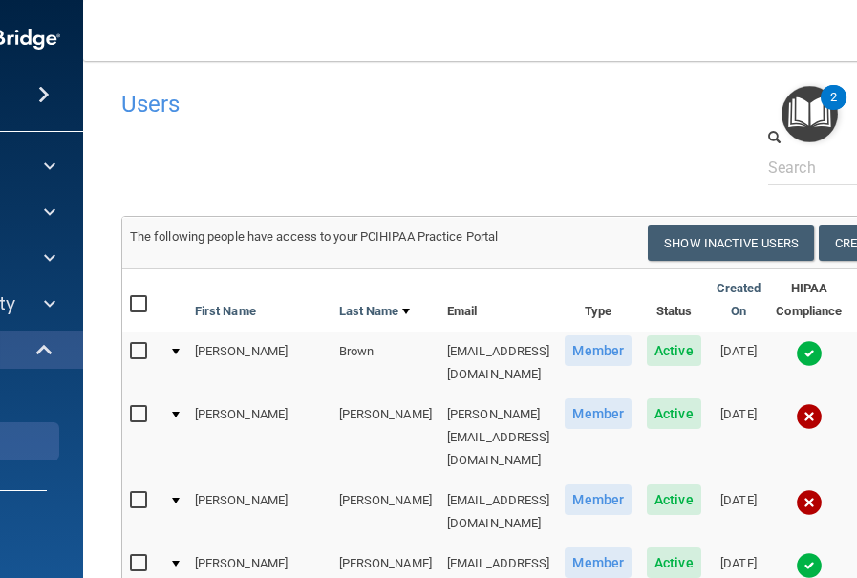
click at [814, 352] on img at bounding box center [809, 353] width 27 height 27
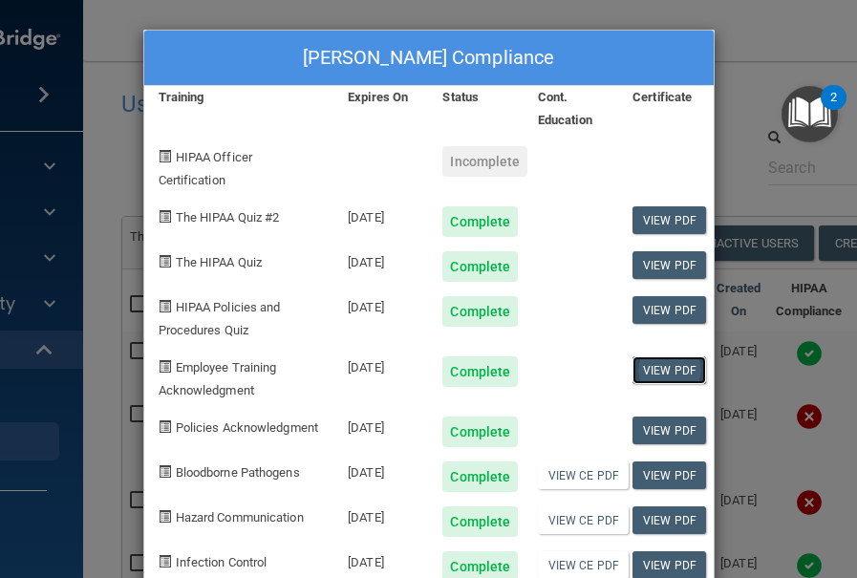
click at [669, 372] on link "View PDF" at bounding box center [669, 370] width 74 height 28
click at [684, 433] on link "View PDF" at bounding box center [669, 430] width 74 height 28
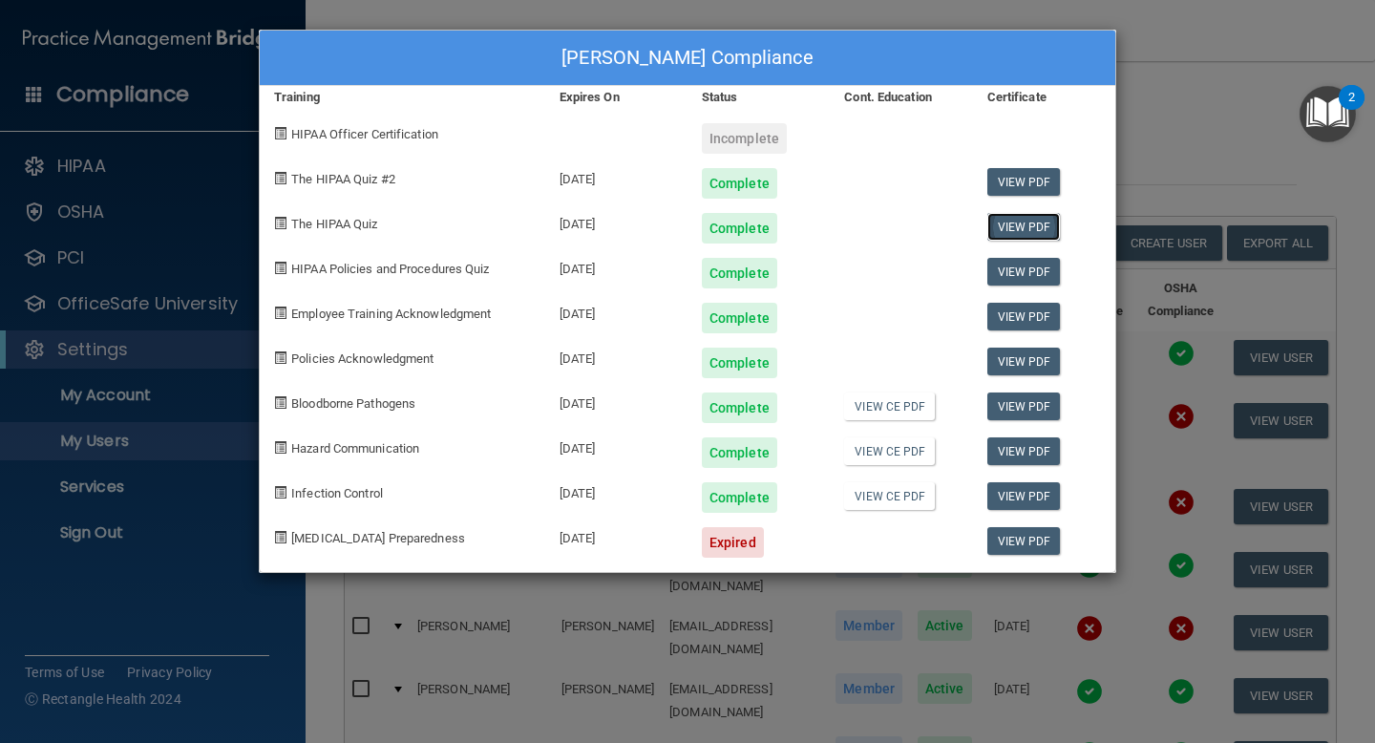
click at [1034, 224] on link "View PDF" at bounding box center [1025, 227] width 74 height 28
click at [1030, 185] on link "View PDF" at bounding box center [1025, 182] width 74 height 28
click at [1021, 271] on link "View PDF" at bounding box center [1025, 272] width 74 height 28
click at [1016, 411] on link "View PDF" at bounding box center [1025, 407] width 74 height 28
click at [1004, 461] on link "View PDF" at bounding box center [1025, 451] width 74 height 28
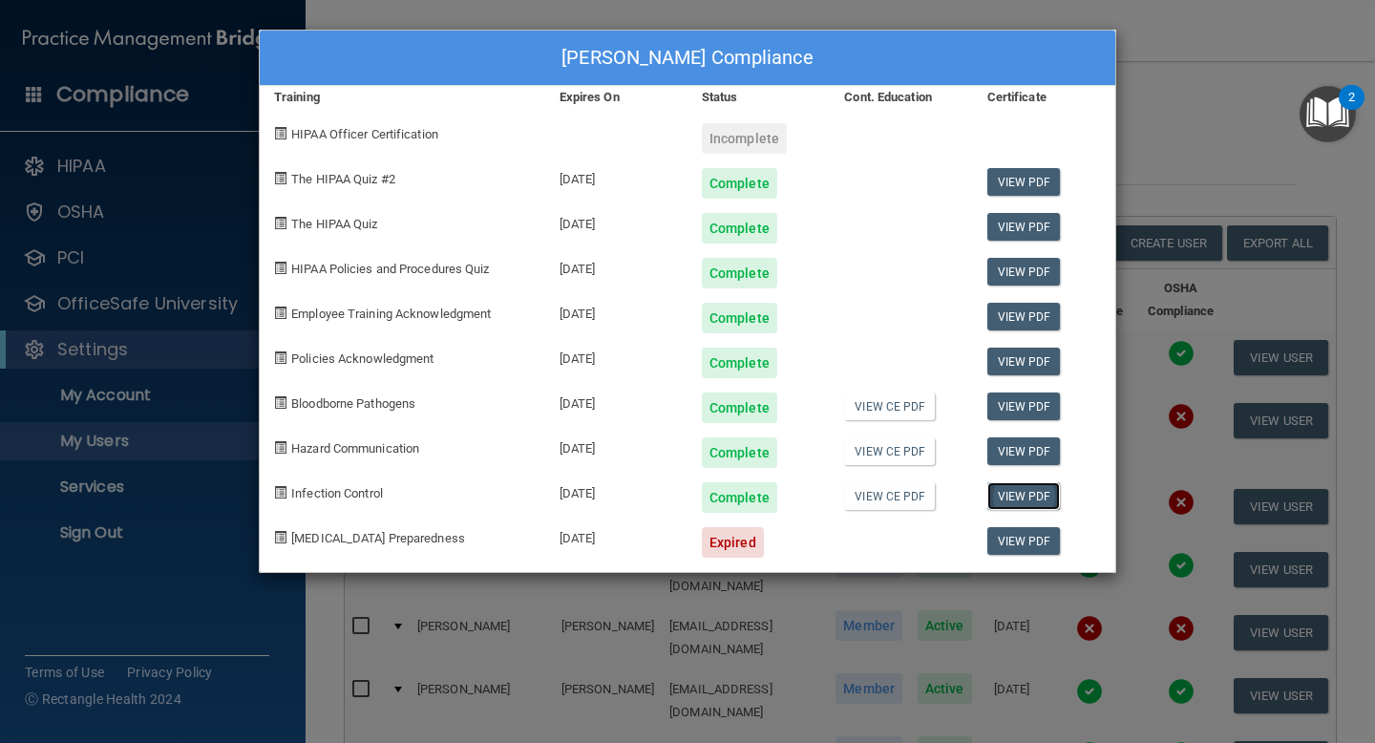
click at [1019, 494] on link "View PDF" at bounding box center [1025, 496] width 74 height 28
click at [1207, 109] on div "Jenna Brown's Compliance Training Expires On Status Cont. Education Certificate…" at bounding box center [687, 371] width 1375 height 743
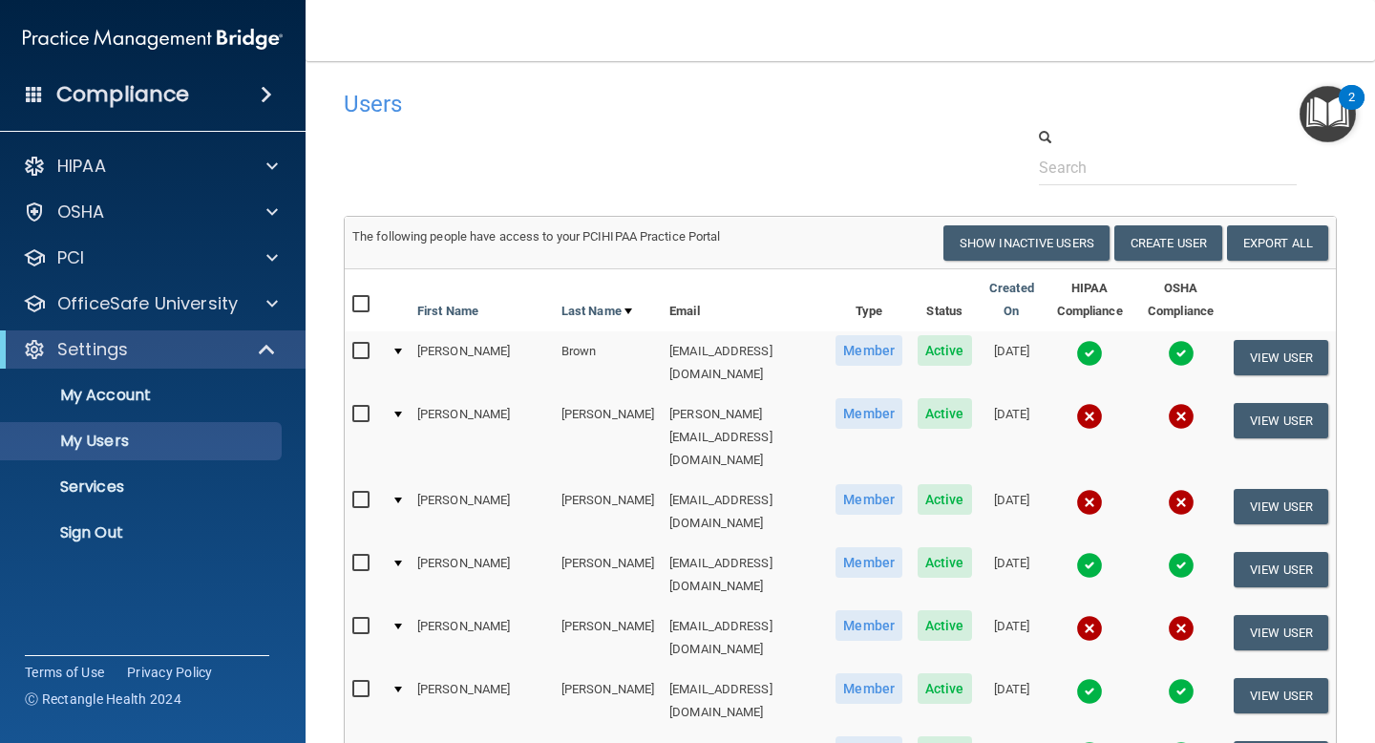
click at [1076, 552] on img at bounding box center [1089, 565] width 27 height 27
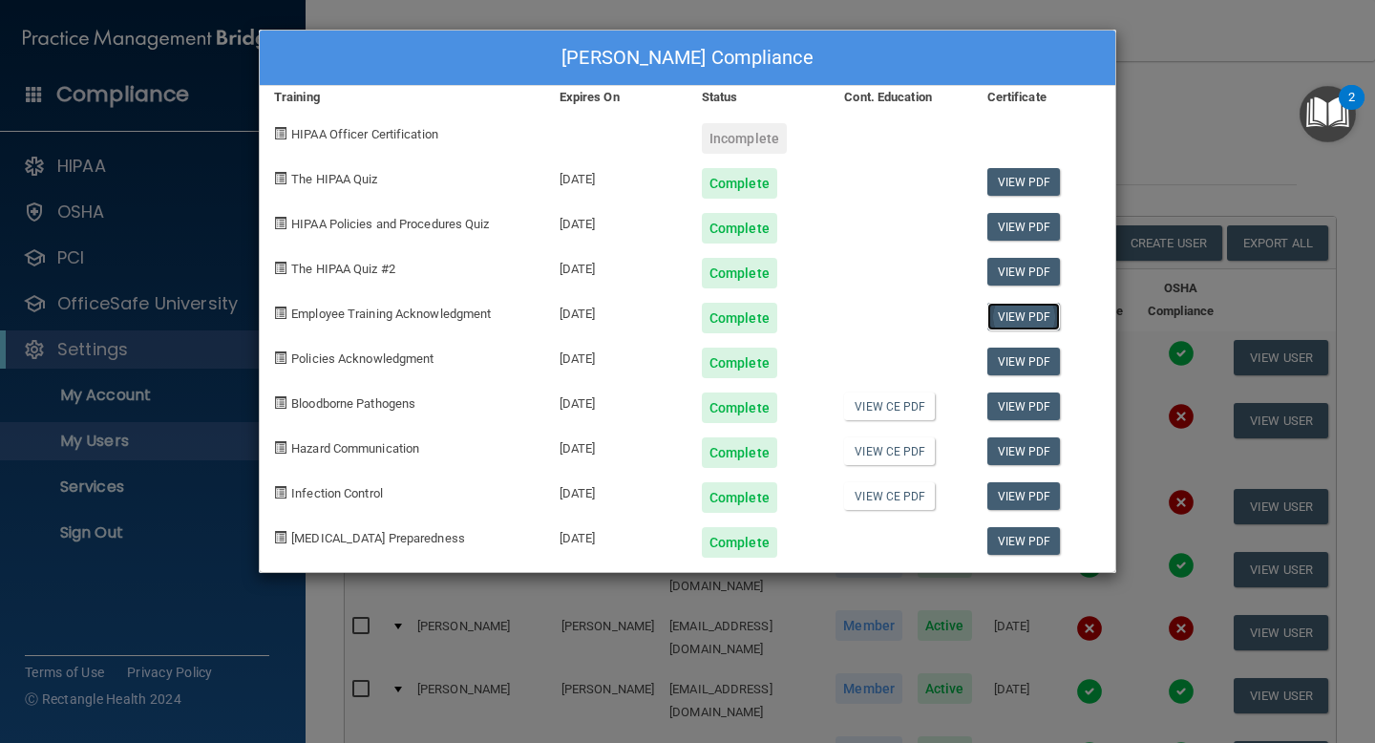
click at [1013, 319] on link "View PDF" at bounding box center [1025, 317] width 74 height 28
click at [1039, 367] on link "View PDF" at bounding box center [1025, 362] width 74 height 28
click at [1029, 183] on link "View PDF" at bounding box center [1025, 182] width 74 height 28
click at [1031, 272] on link "View PDF" at bounding box center [1025, 272] width 74 height 28
click at [1023, 221] on link "View PDF" at bounding box center [1025, 227] width 74 height 28
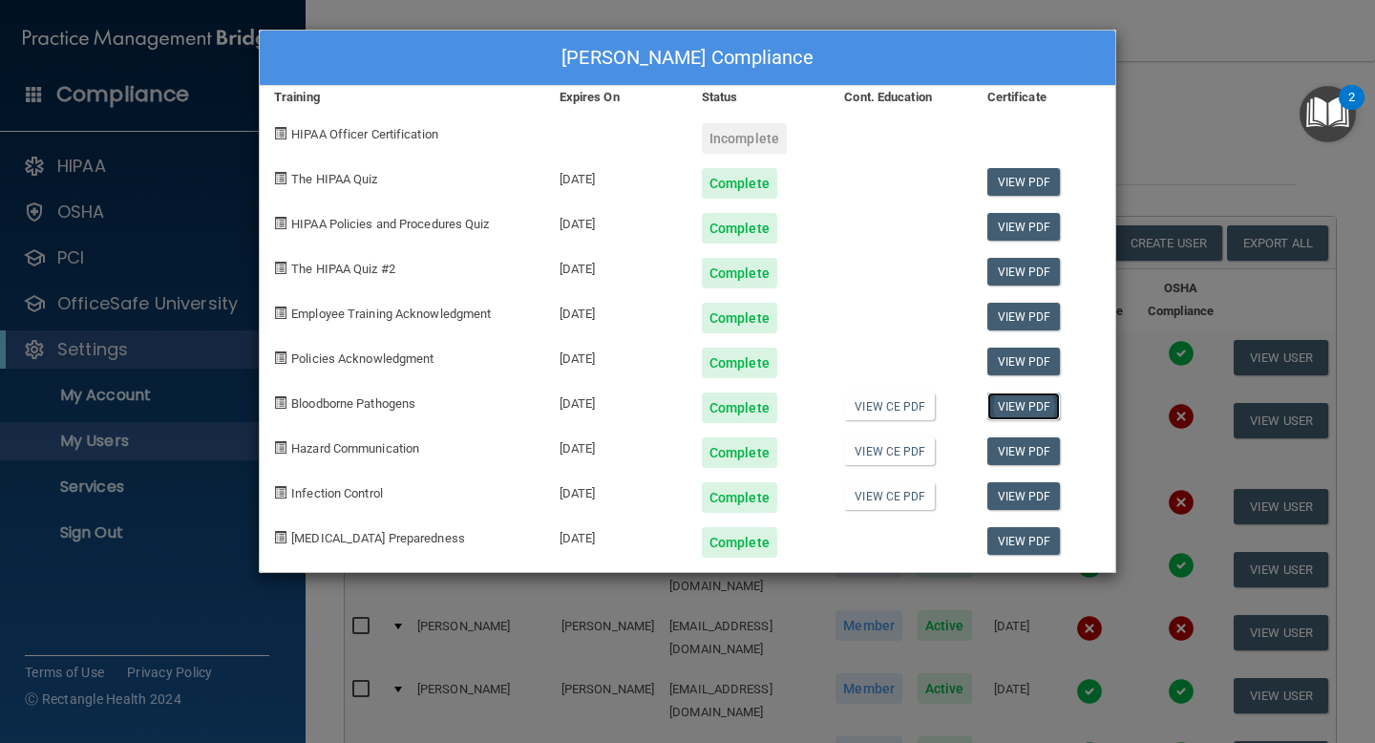
click at [1009, 403] on link "View PDF" at bounding box center [1025, 407] width 74 height 28
click at [1012, 454] on link "View PDF" at bounding box center [1025, 451] width 74 height 28
click at [1024, 490] on link "View PDF" at bounding box center [1025, 496] width 74 height 28
click at [1018, 545] on link "View PDF" at bounding box center [1025, 541] width 74 height 28
click at [1212, 157] on div "Whitney Connor's Compliance Training Expires On Status Cont. Education Certific…" at bounding box center [687, 371] width 1375 height 743
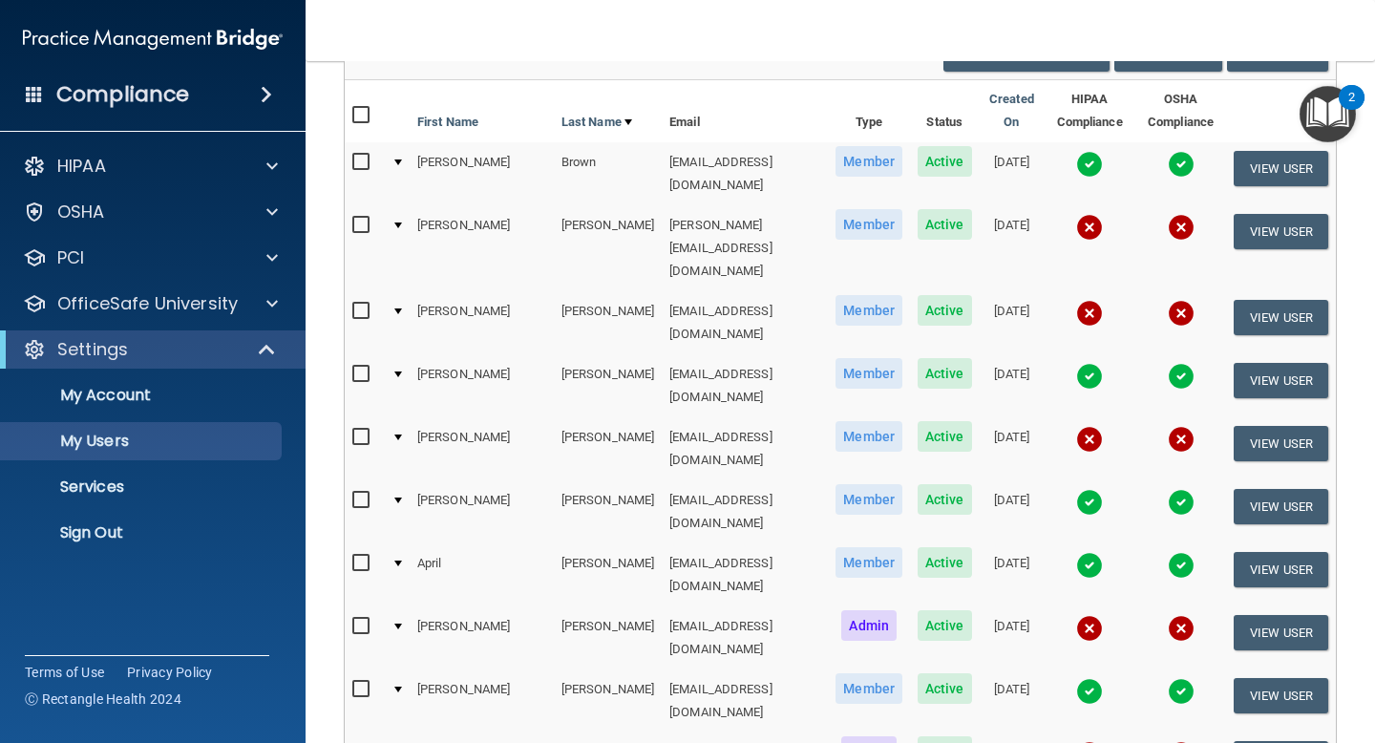
scroll to position [194, 0]
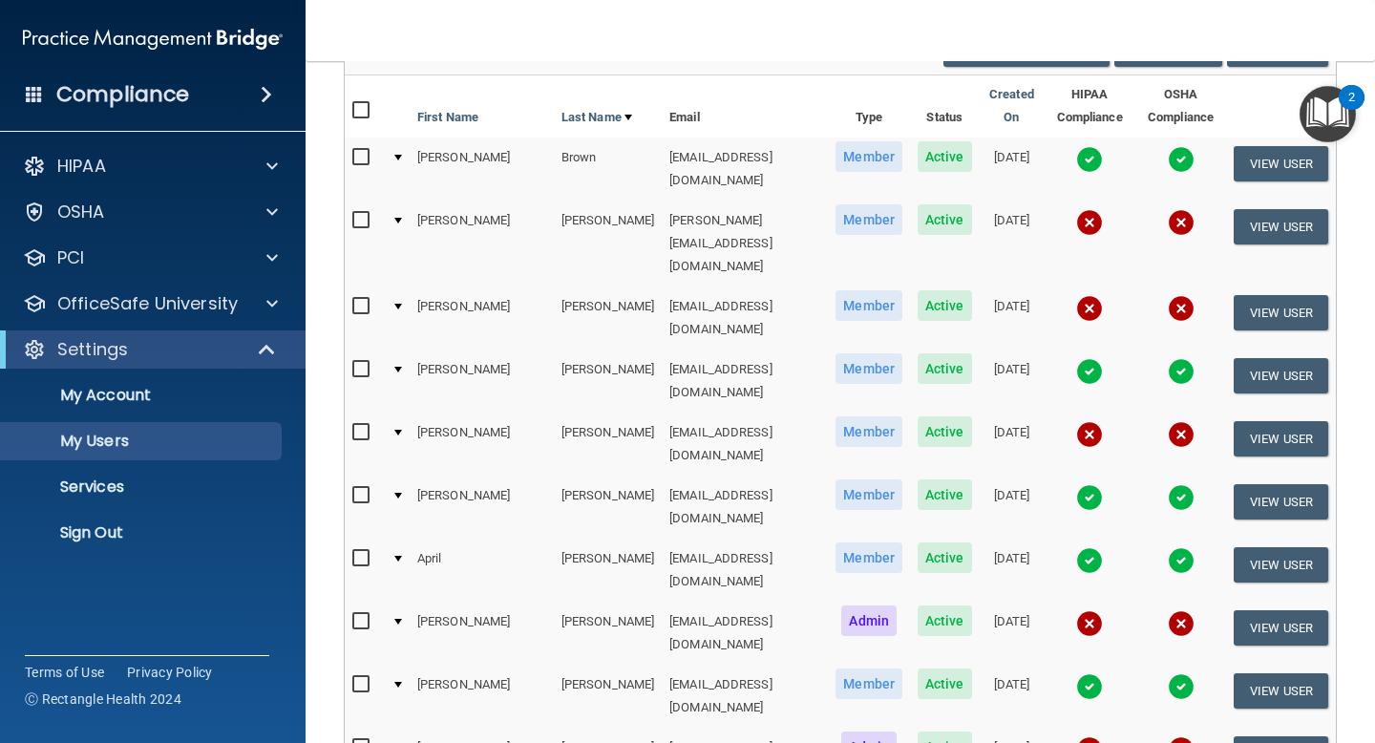
click at [1076, 484] on img at bounding box center [1089, 497] width 27 height 27
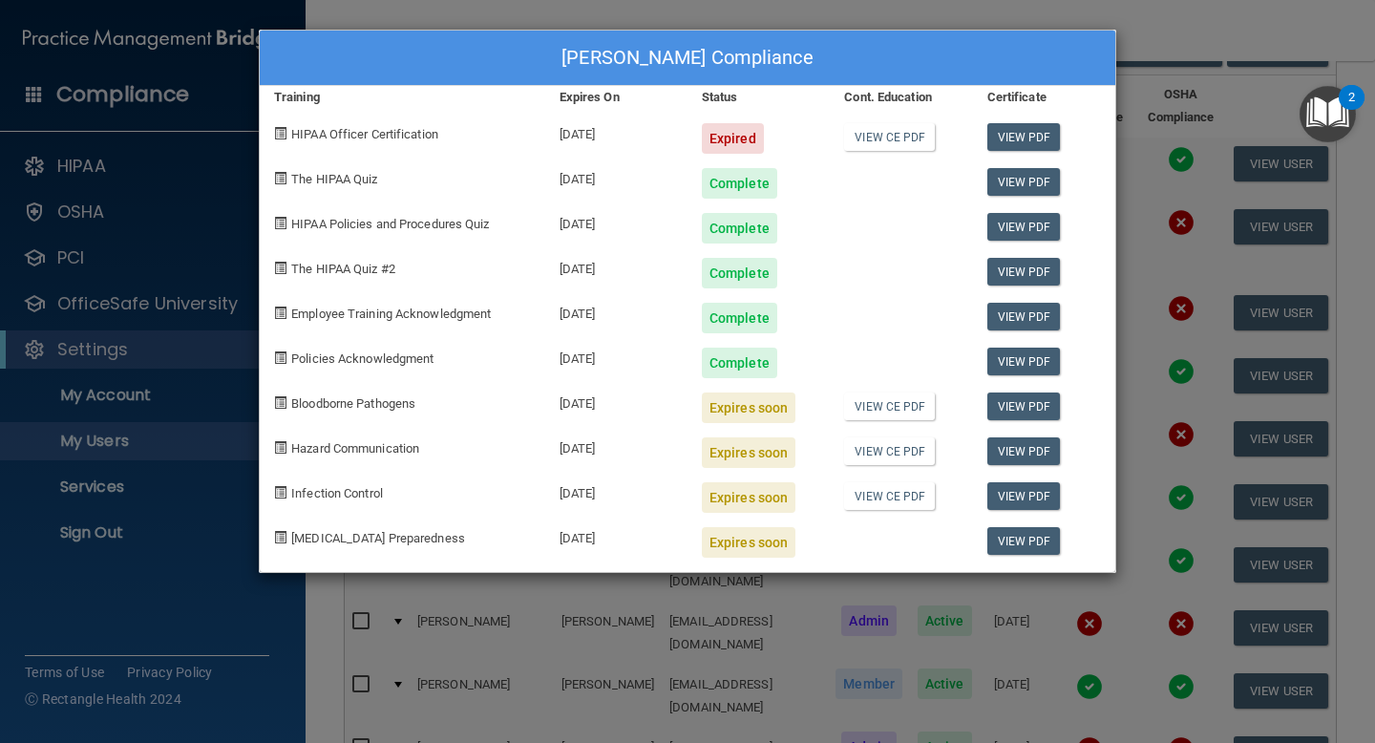
click at [1197, 38] on div "Jasmine Goode's Compliance Training Expires On Status Cont. Education Certifica…" at bounding box center [687, 371] width 1375 height 743
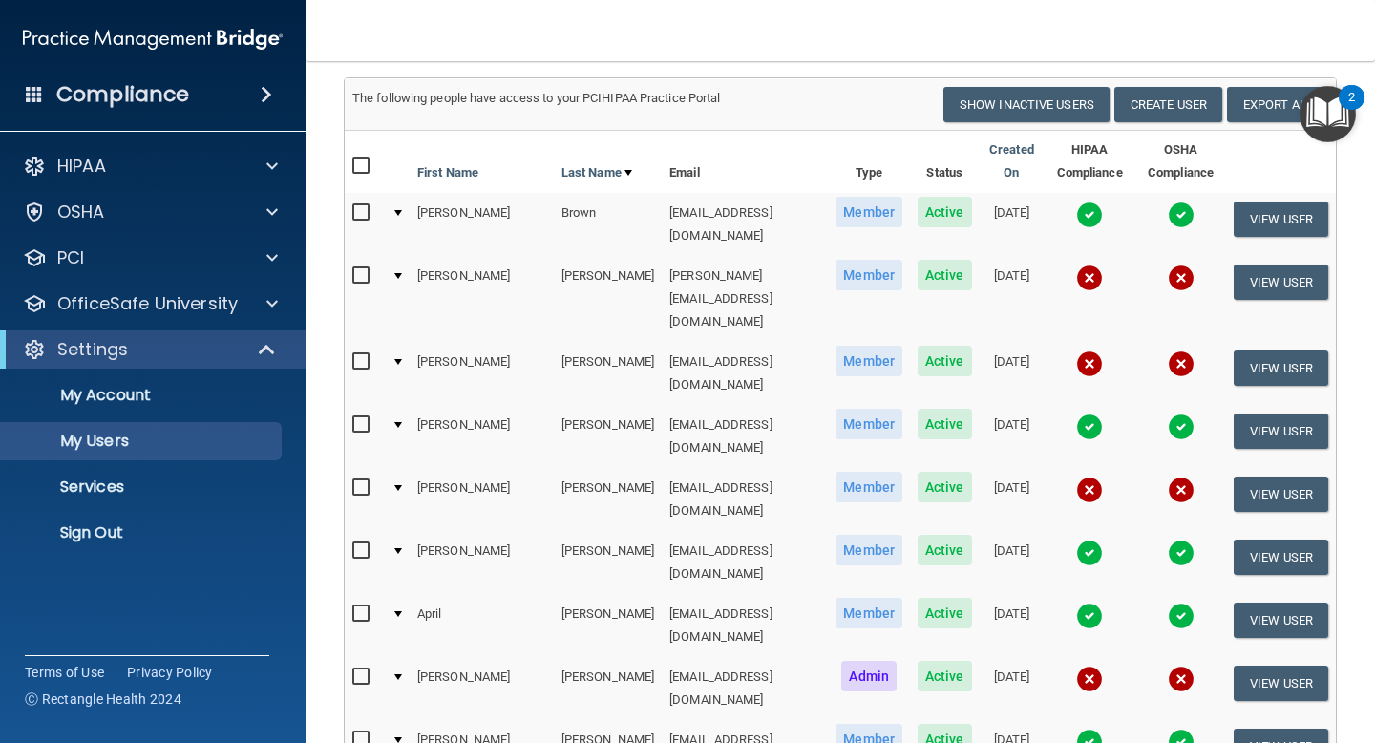
scroll to position [130, 0]
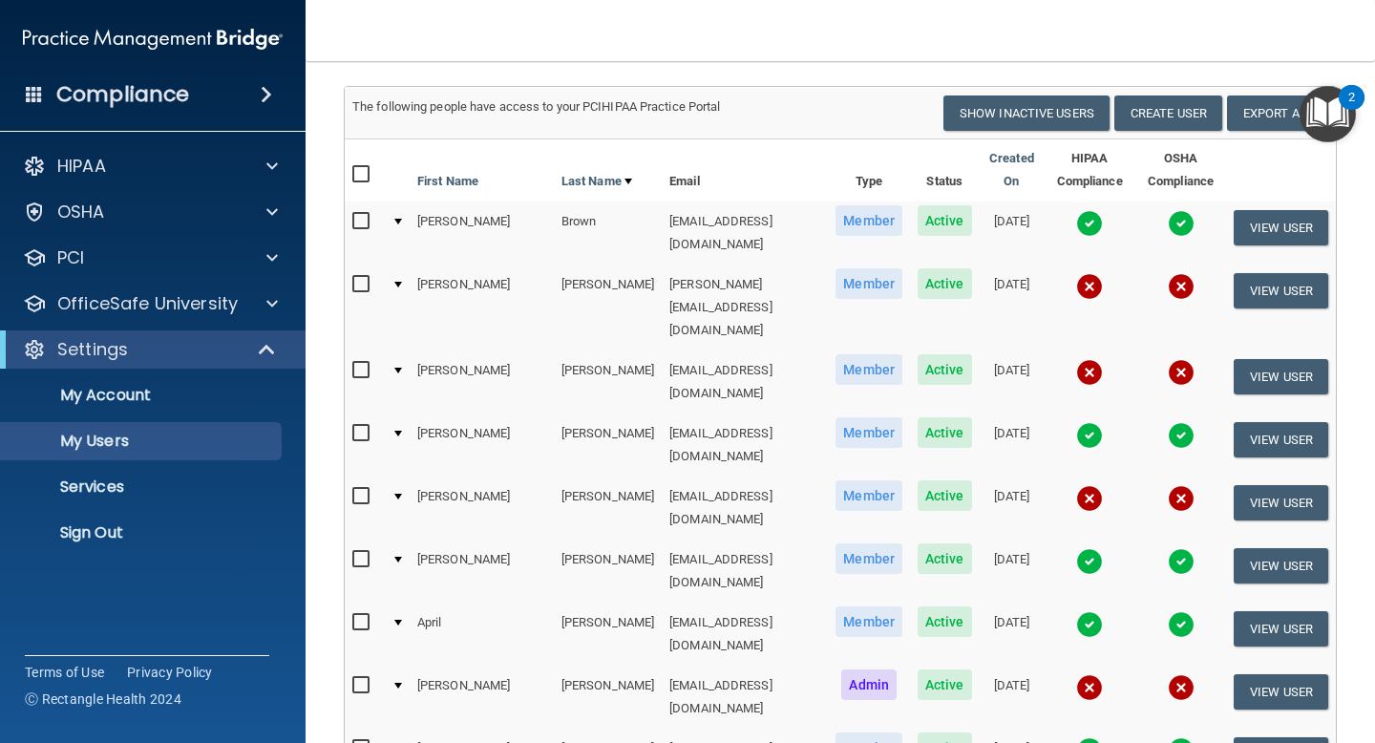
click at [1086, 226] on img at bounding box center [1089, 223] width 27 height 27
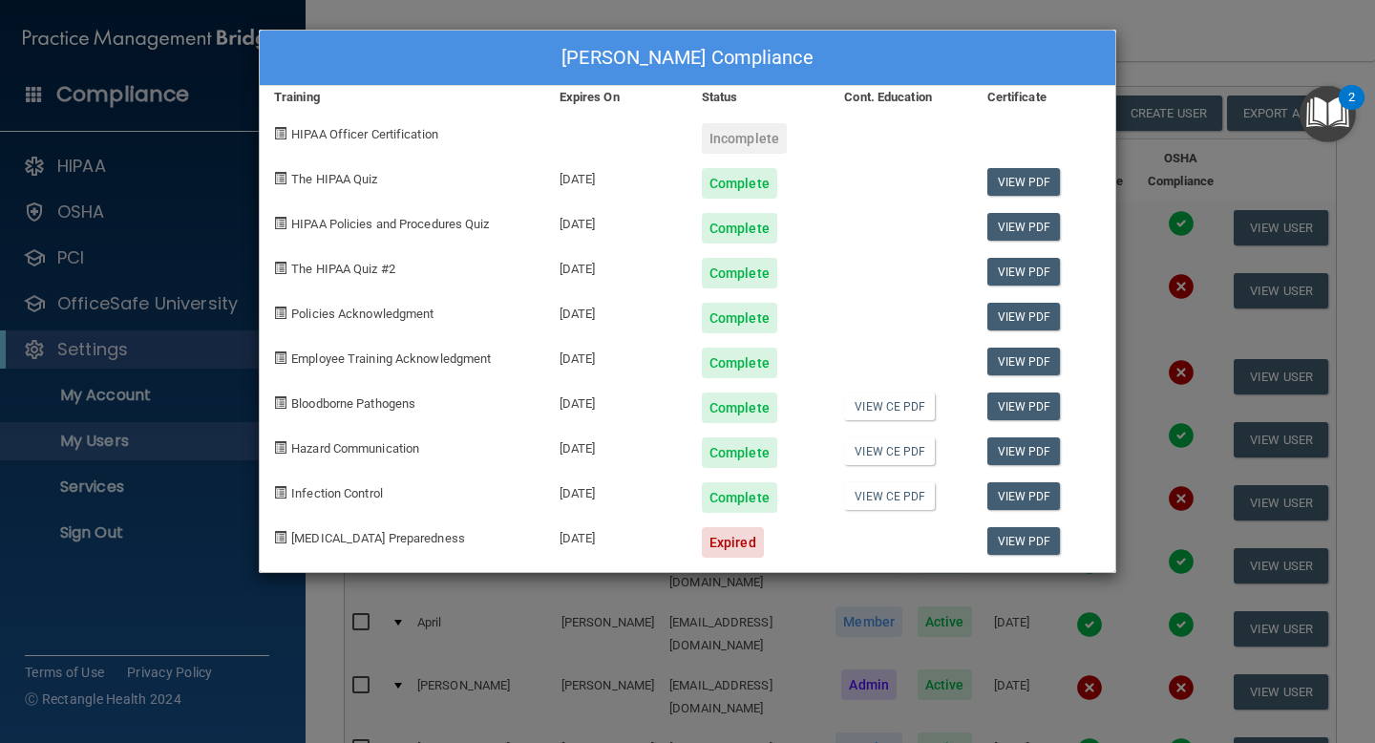
click at [1182, 46] on div "Jenna Brown's Compliance Training Expires On Status Cont. Education Certificate…" at bounding box center [687, 371] width 1375 height 743
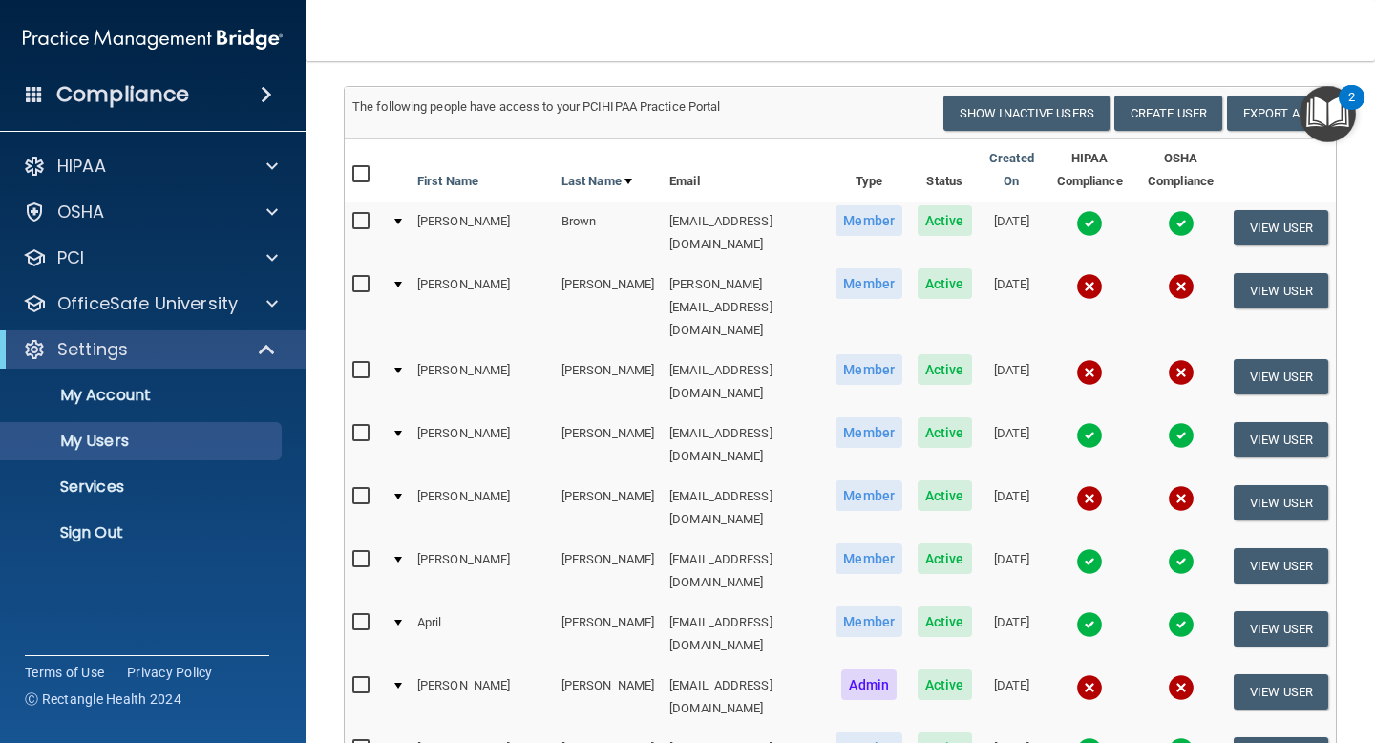
click at [1076, 422] on img at bounding box center [1089, 435] width 27 height 27
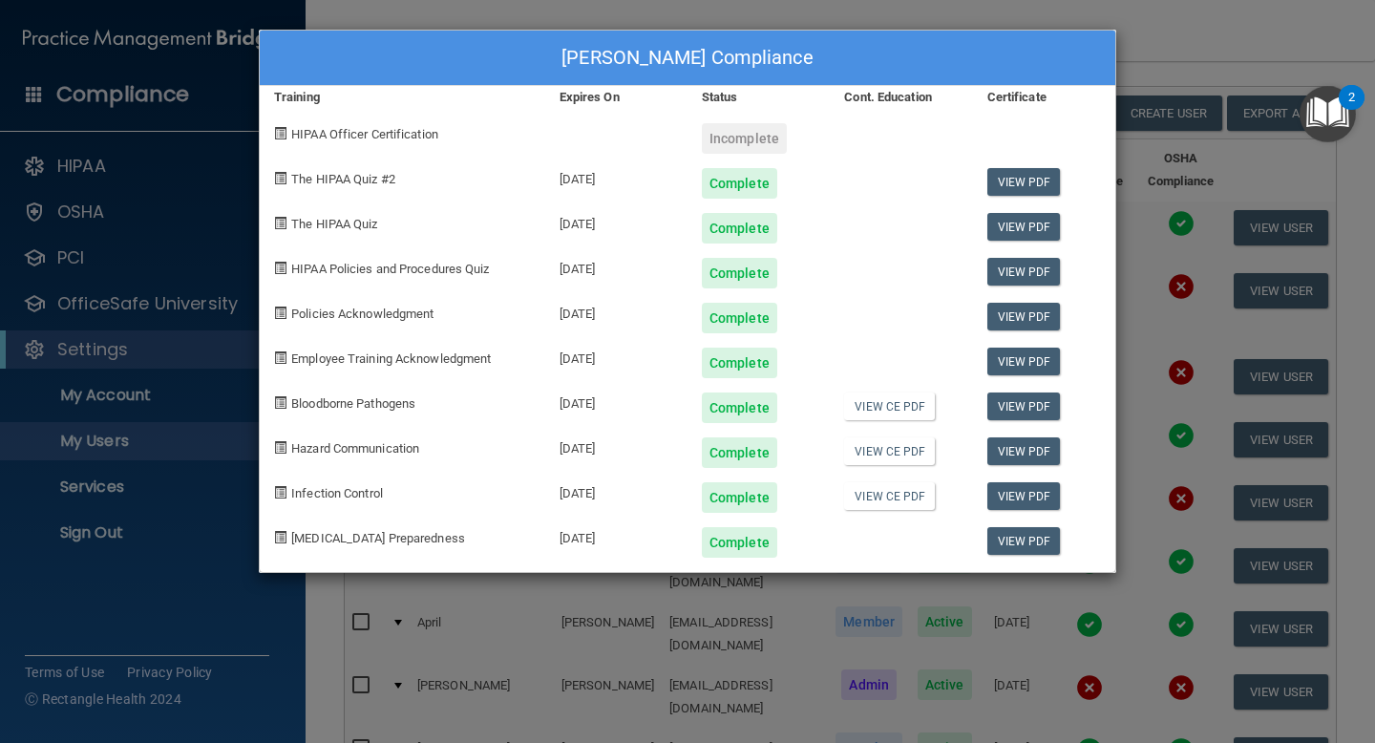
click at [1186, 46] on div "Whitney Connor's Compliance Training Expires On Status Cont. Education Certific…" at bounding box center [687, 371] width 1375 height 743
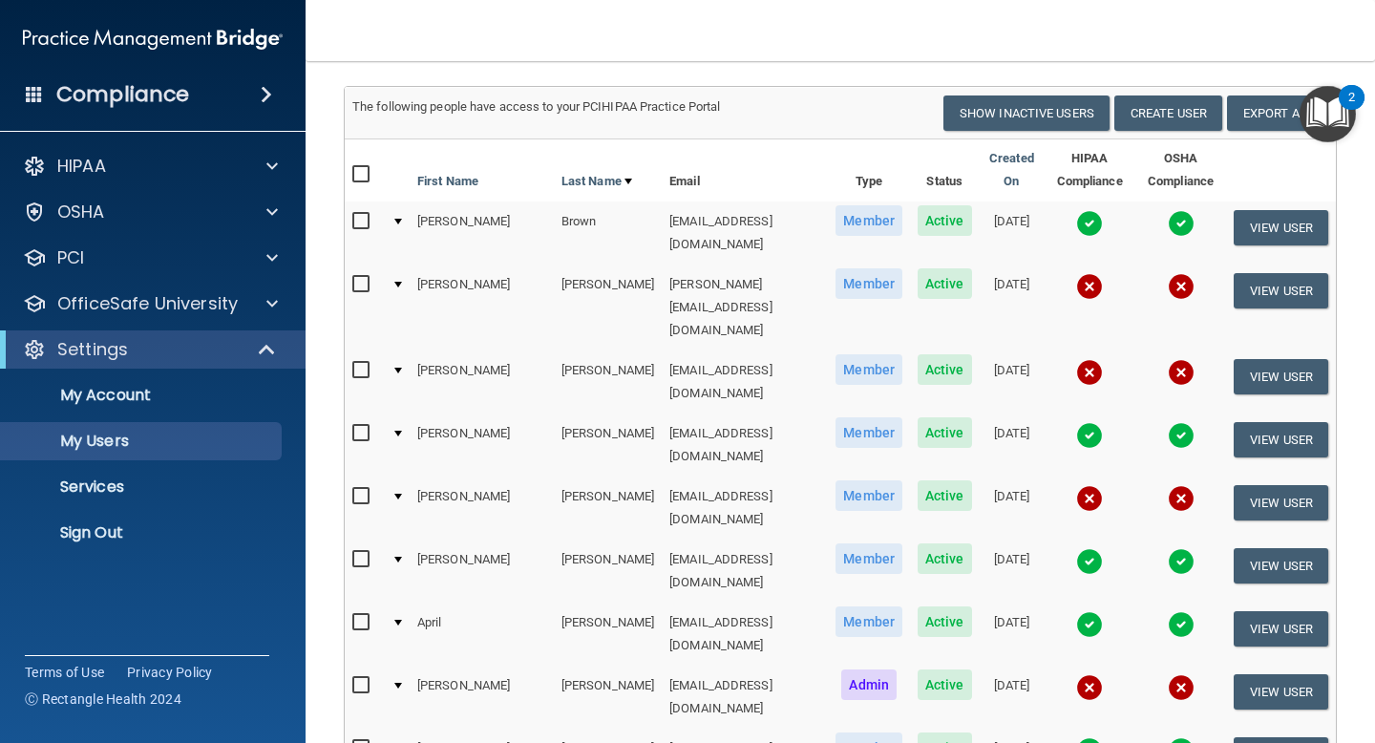
click at [1079, 548] on img at bounding box center [1089, 561] width 27 height 27
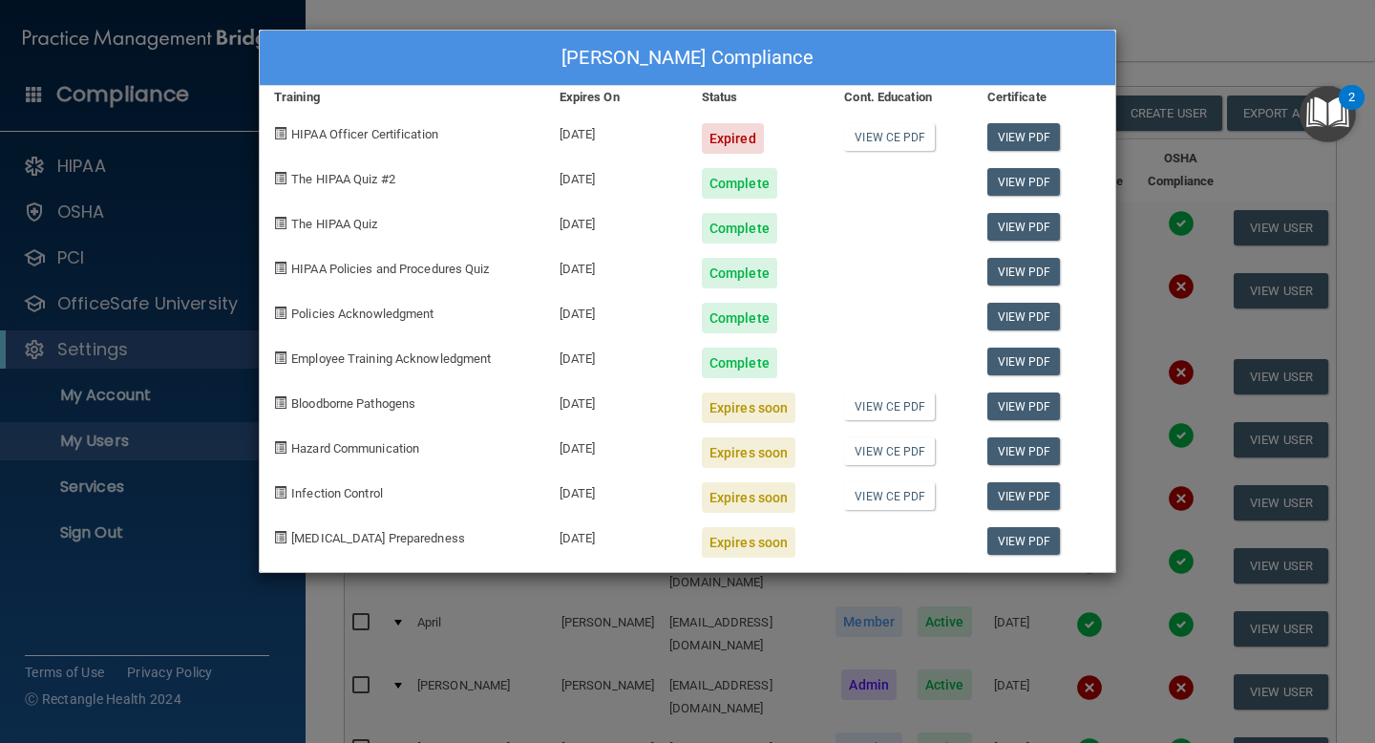
click at [1266, 50] on div "Jasmine Goode's Compliance Training Expires On Status Cont. Education Certifica…" at bounding box center [687, 371] width 1375 height 743
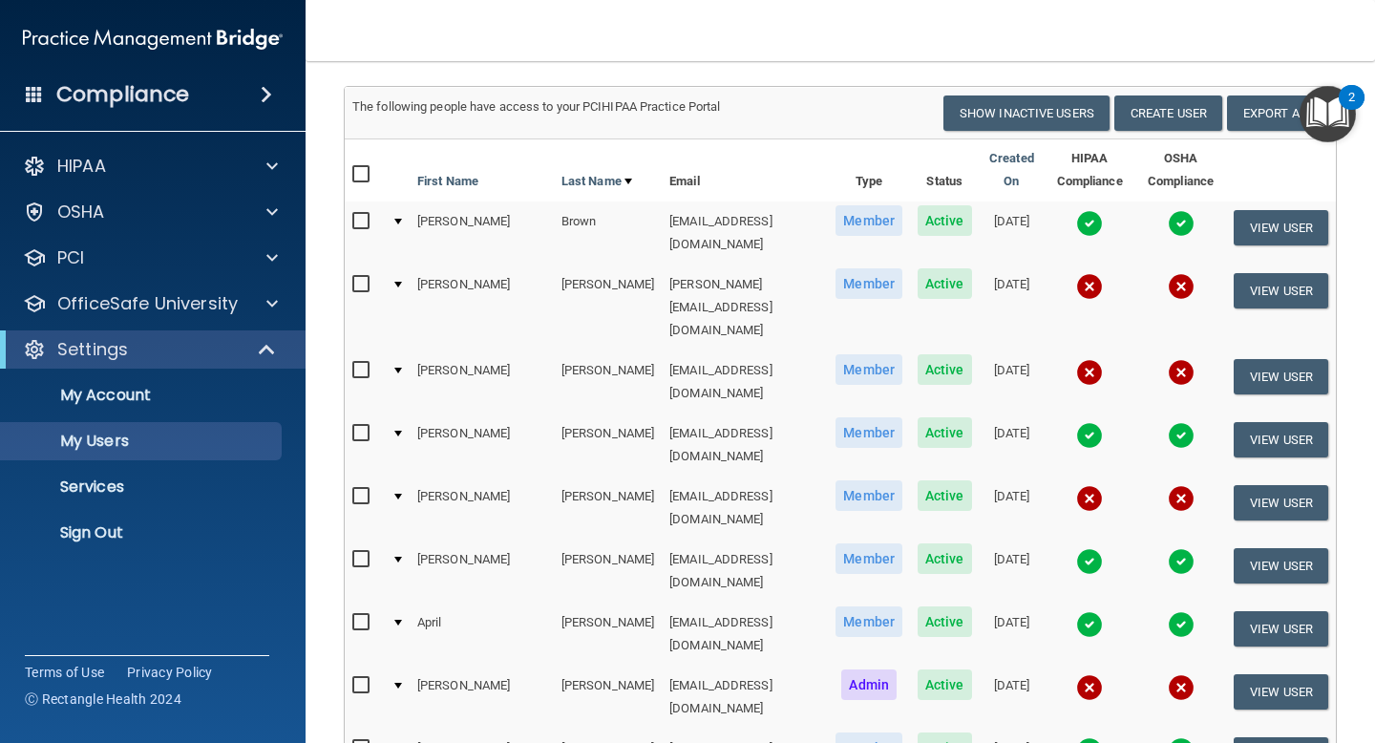
click at [1076, 611] on img at bounding box center [1089, 624] width 27 height 27
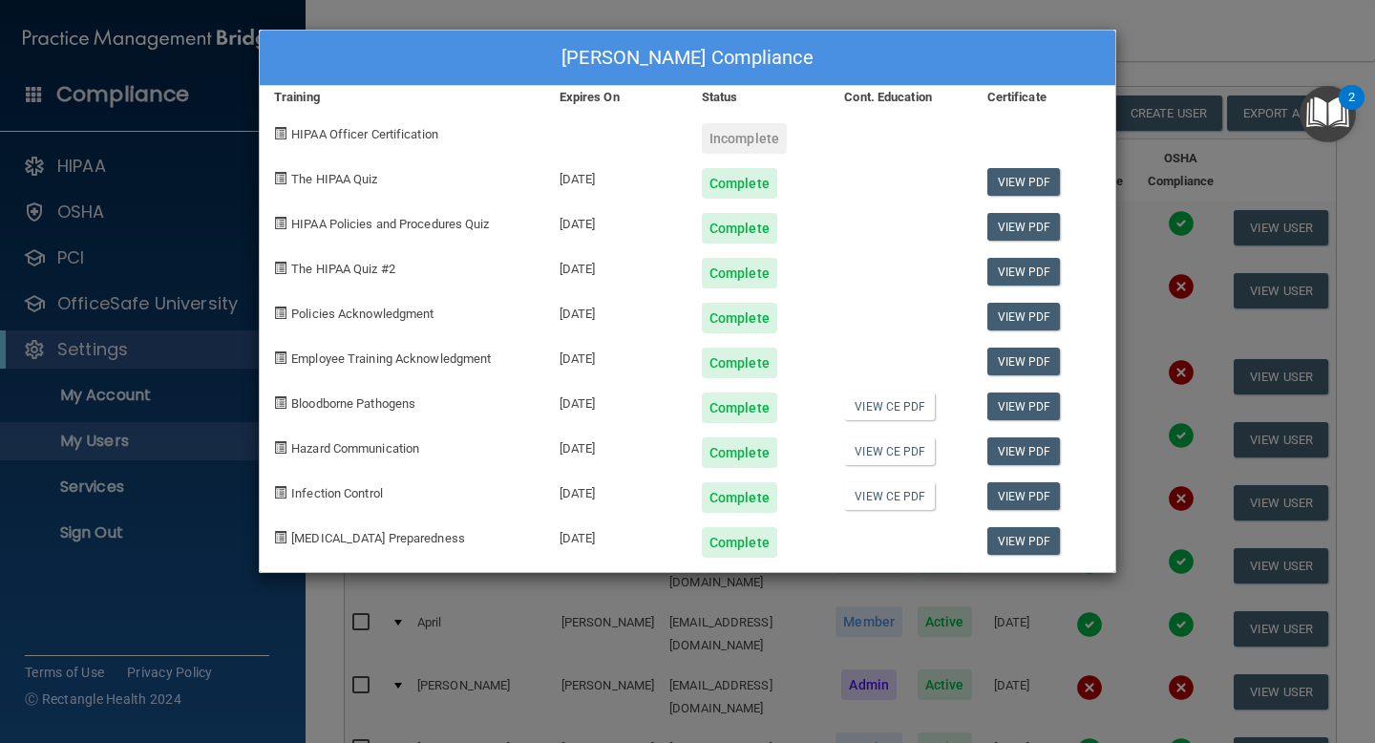
click at [1241, 70] on div "April Grimes's Compliance Training Expires On Status Cont. Education Certificat…" at bounding box center [687, 371] width 1375 height 743
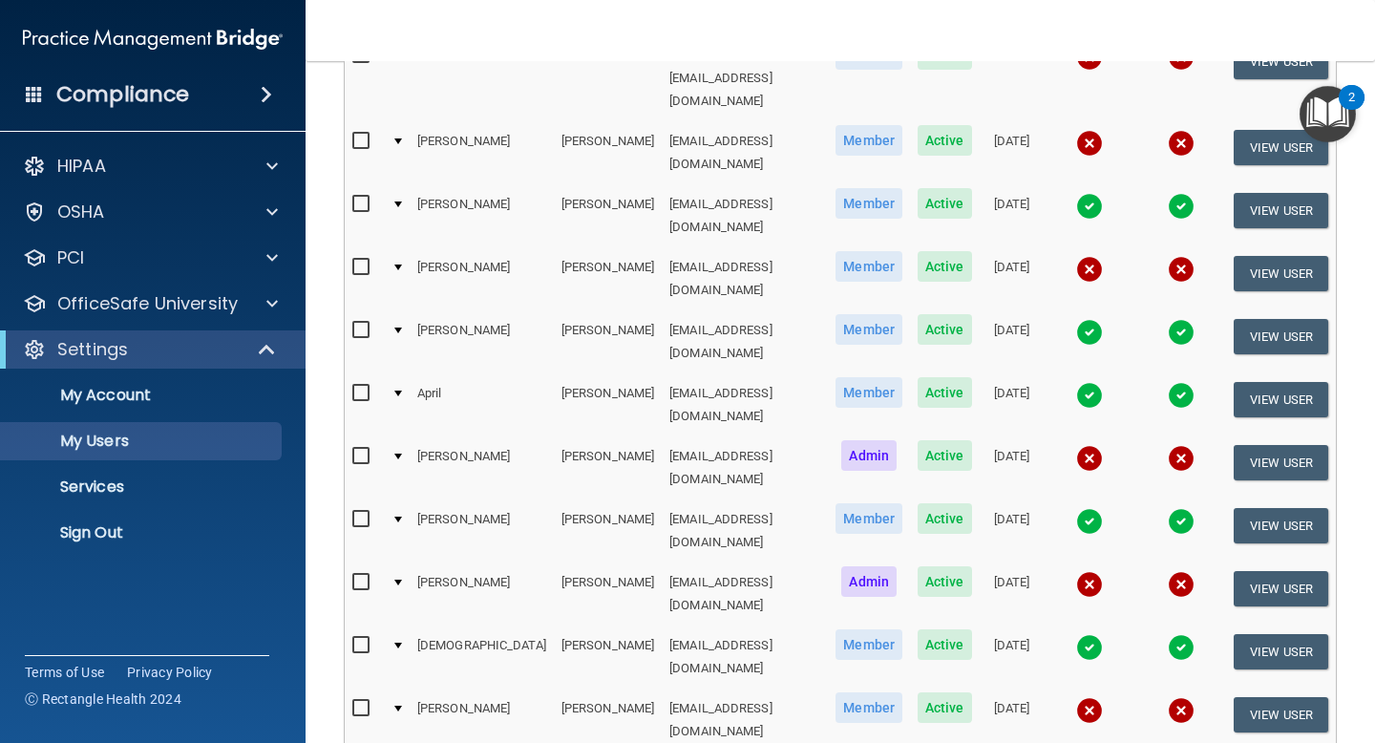
scroll to position [363, 0]
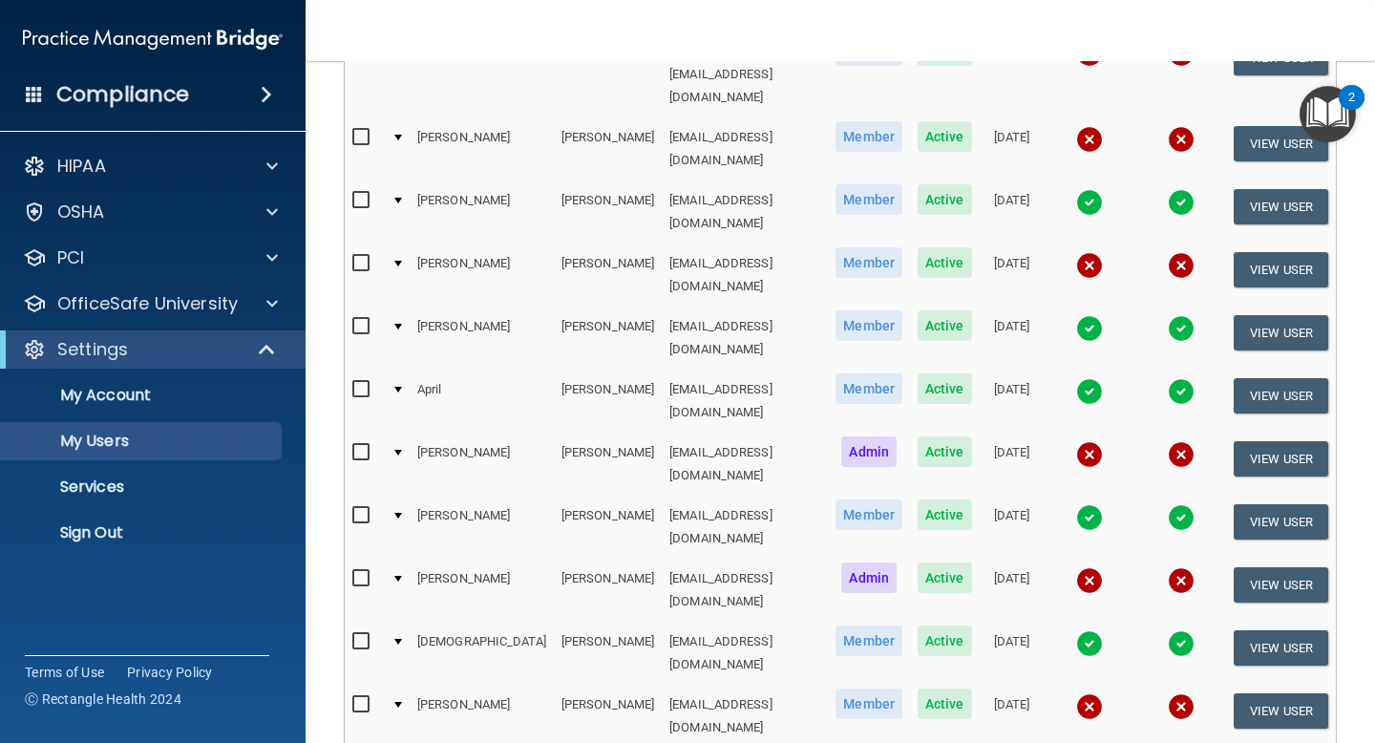
click at [1080, 504] on img at bounding box center [1089, 517] width 27 height 27
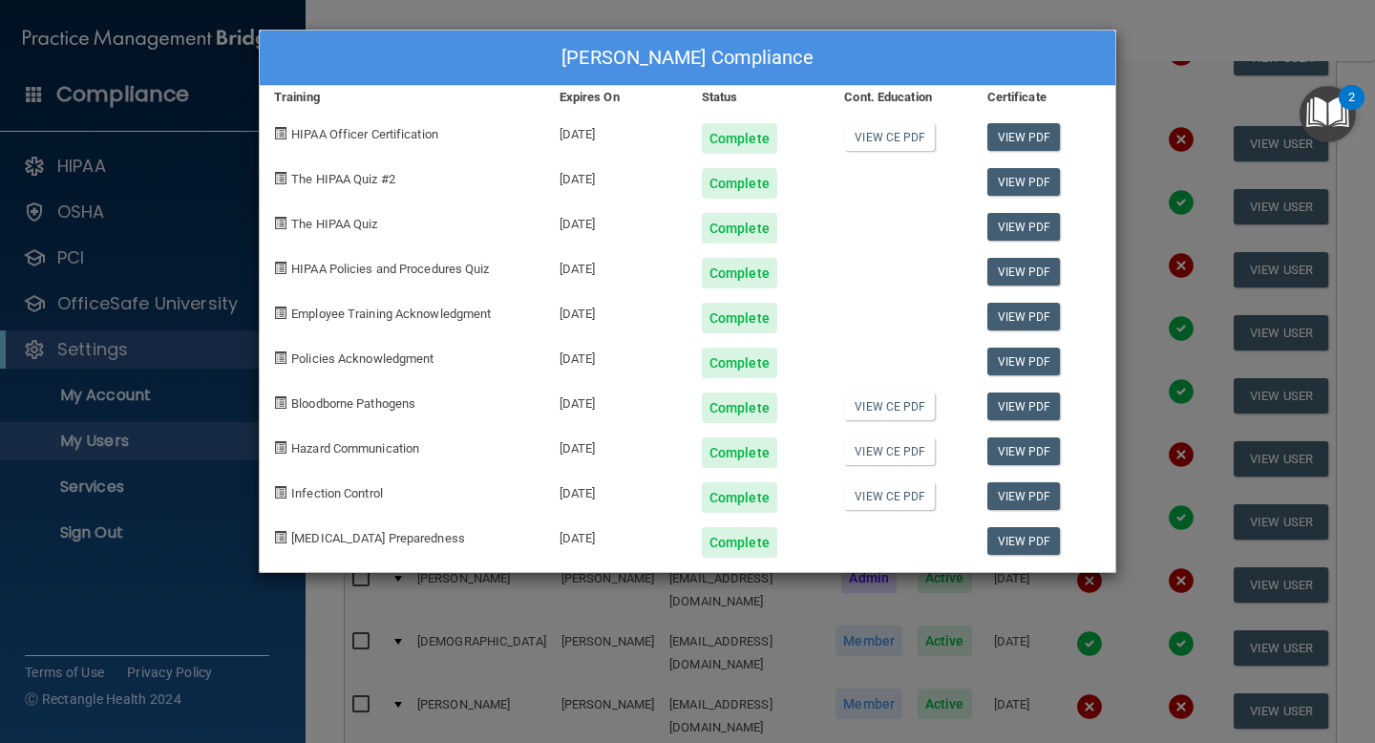
click at [1192, 57] on div "Kierra Hinton's Compliance Training Expires On Status Cont. Education Certifica…" at bounding box center [687, 371] width 1375 height 743
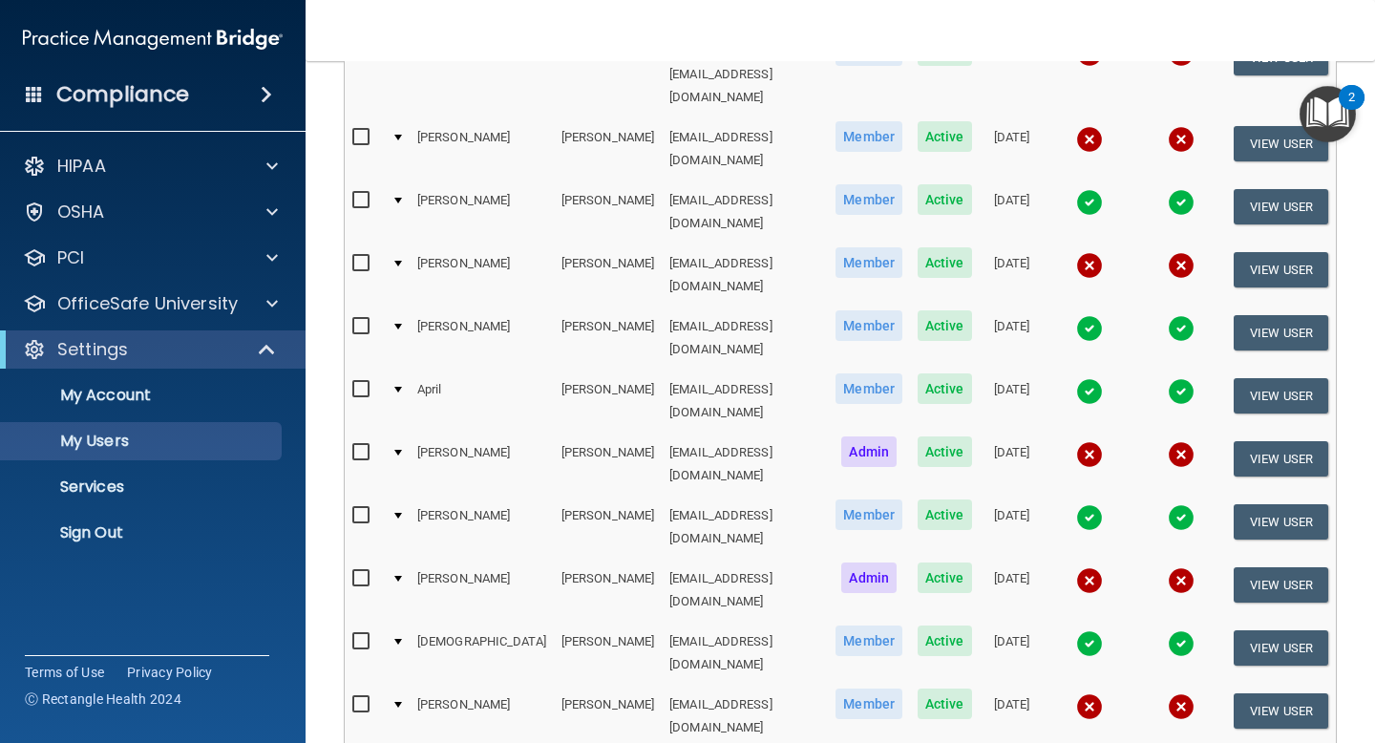
click at [1076, 630] on img at bounding box center [1089, 643] width 27 height 27
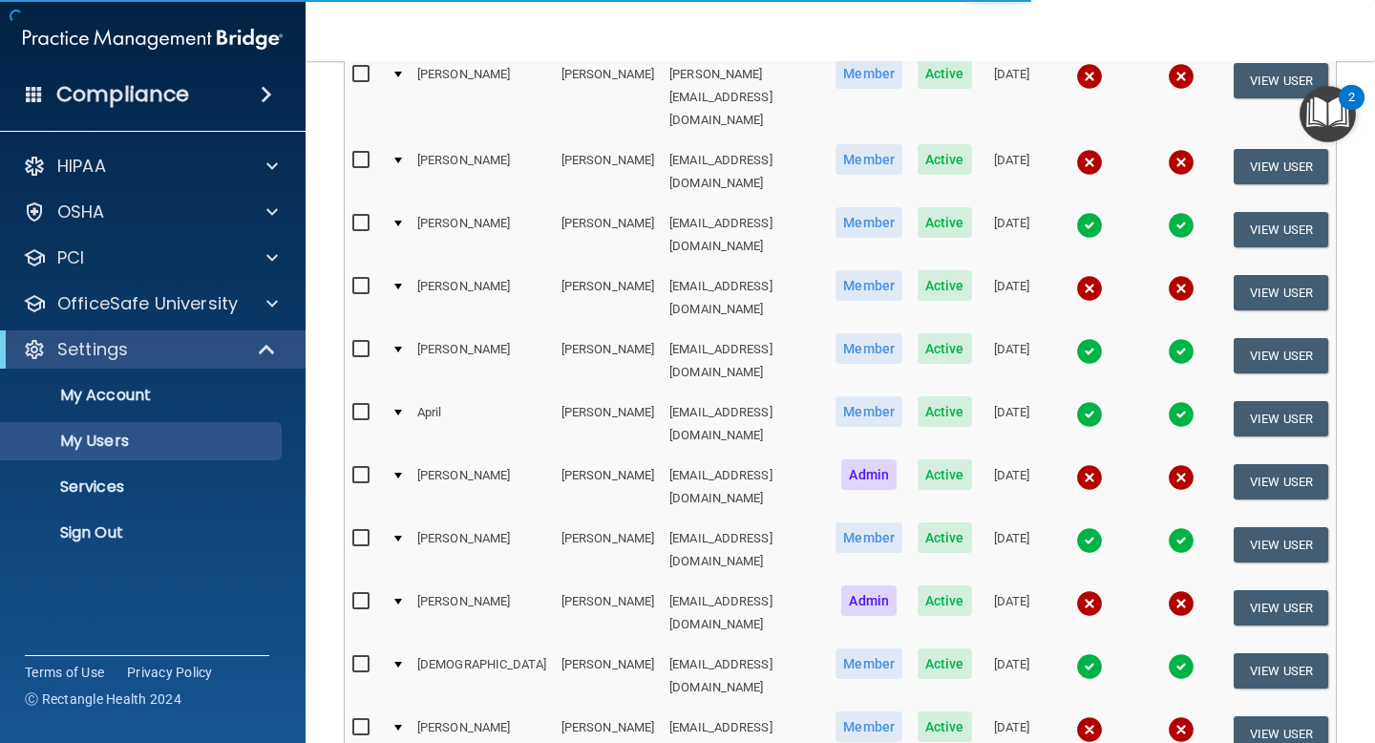
click at [1076, 653] on img at bounding box center [1089, 666] width 27 height 27
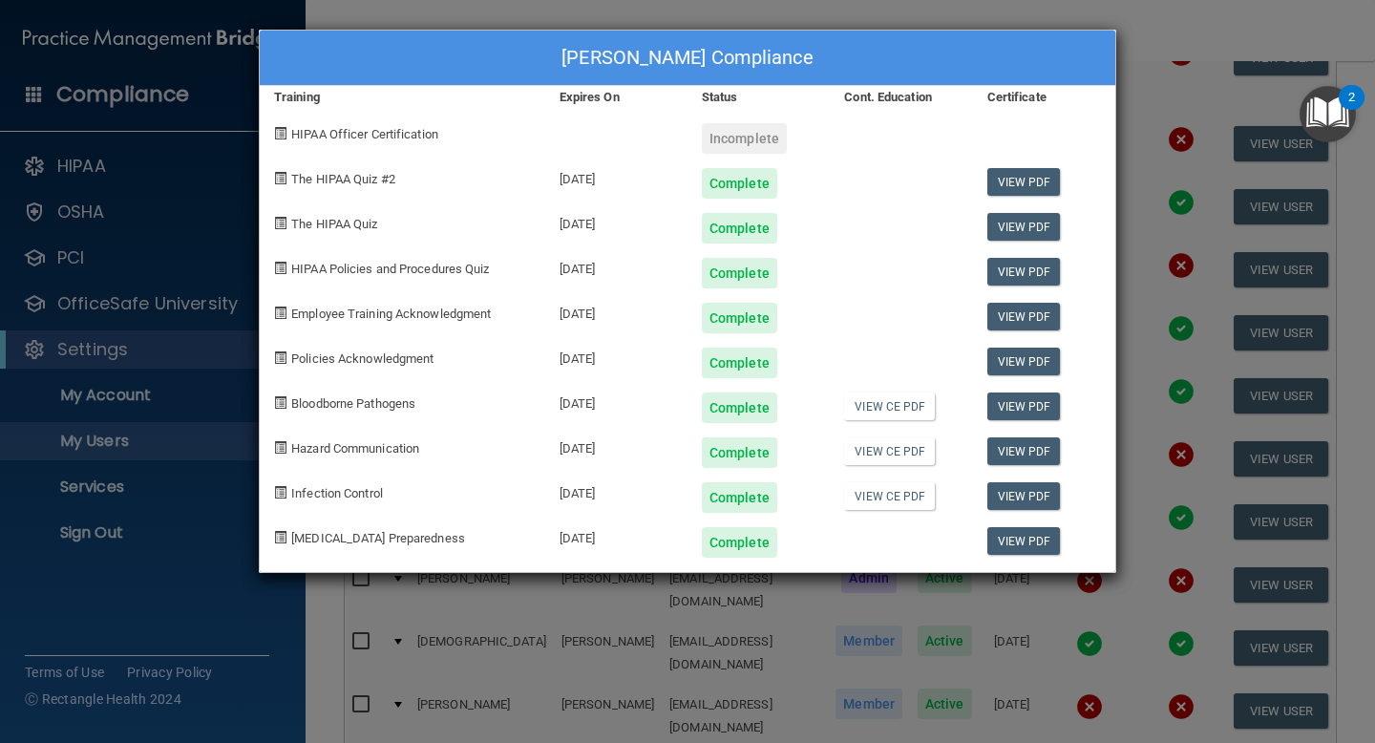
click at [1177, 44] on div "Ashya Kennedy's Compliance Training Expires On Status Cont. Education Certifica…" at bounding box center [687, 371] width 1375 height 743
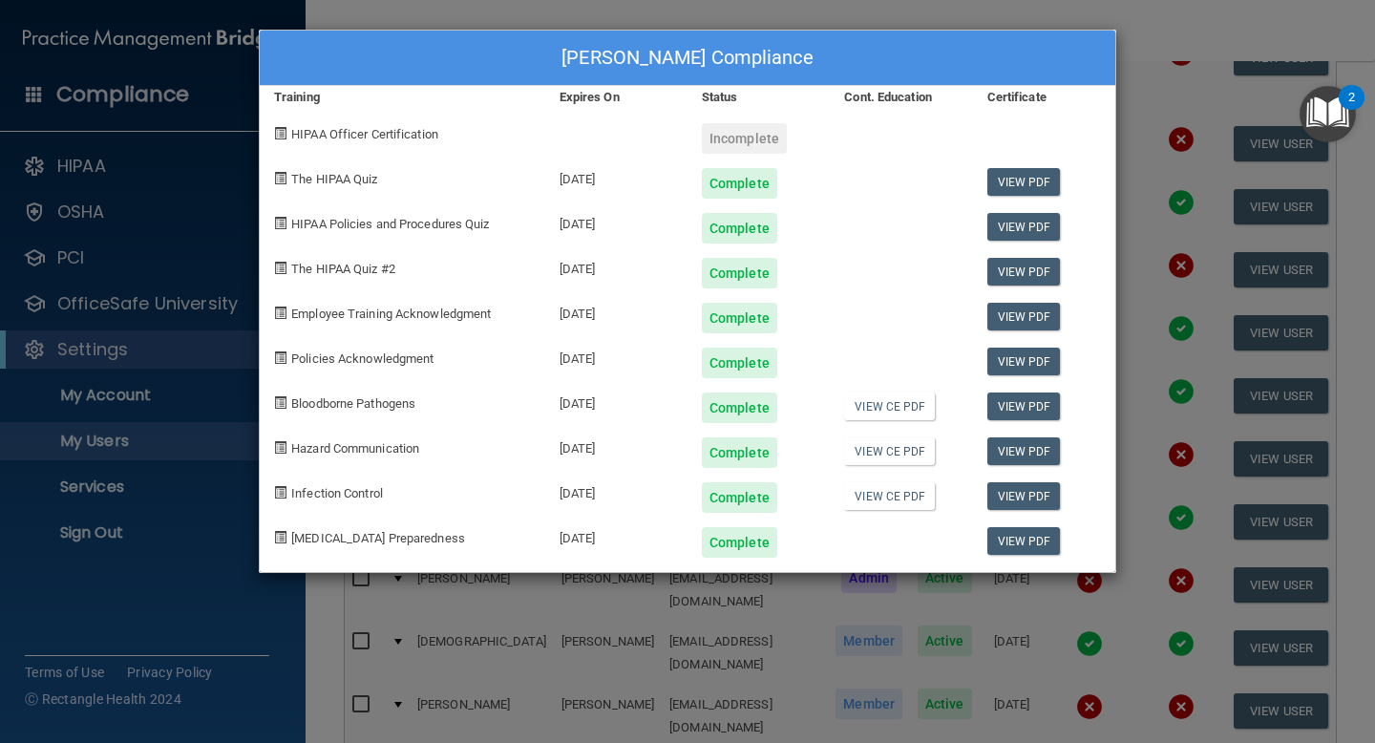
click at [1177, 44] on div "Ashya Kennedy's Compliance Training Expires On Status Cont. Education Certifica…" at bounding box center [687, 371] width 1375 height 743
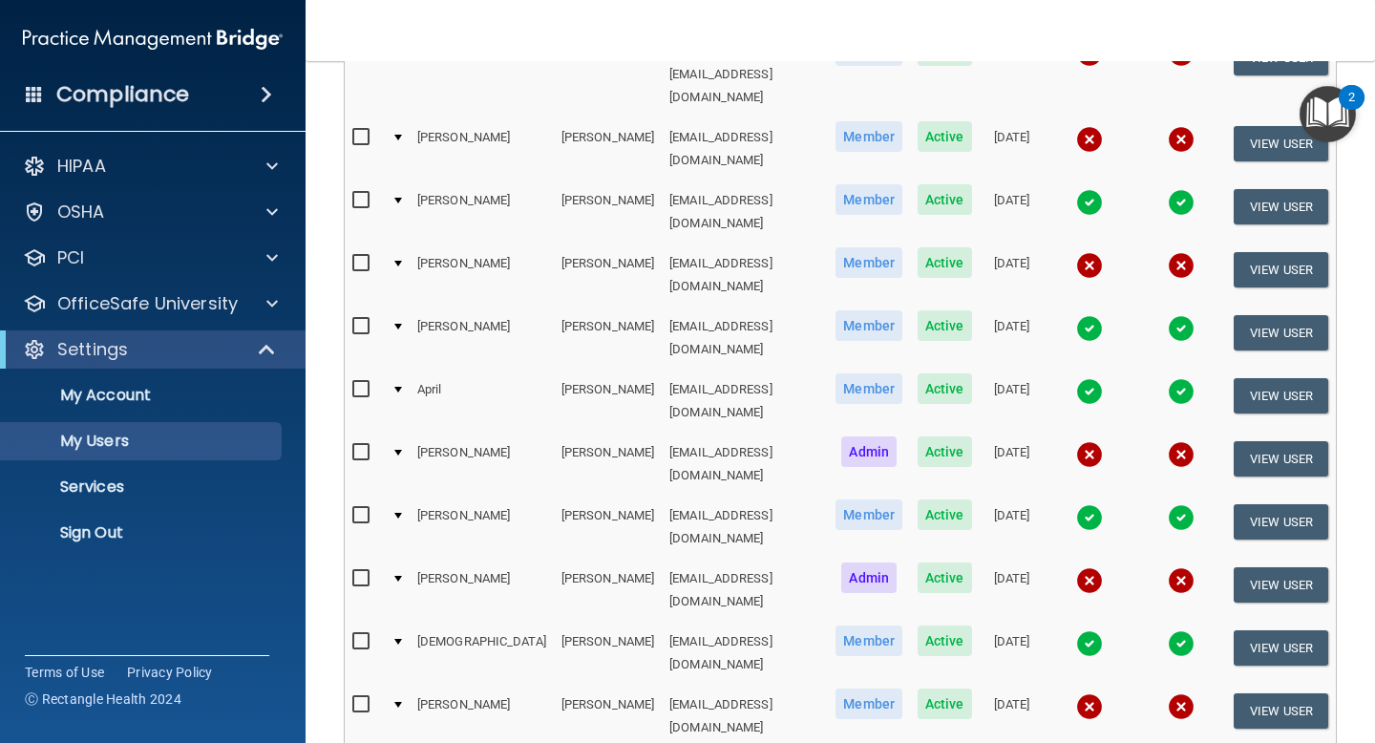
click at [1082, 693] on img at bounding box center [1089, 706] width 27 height 27
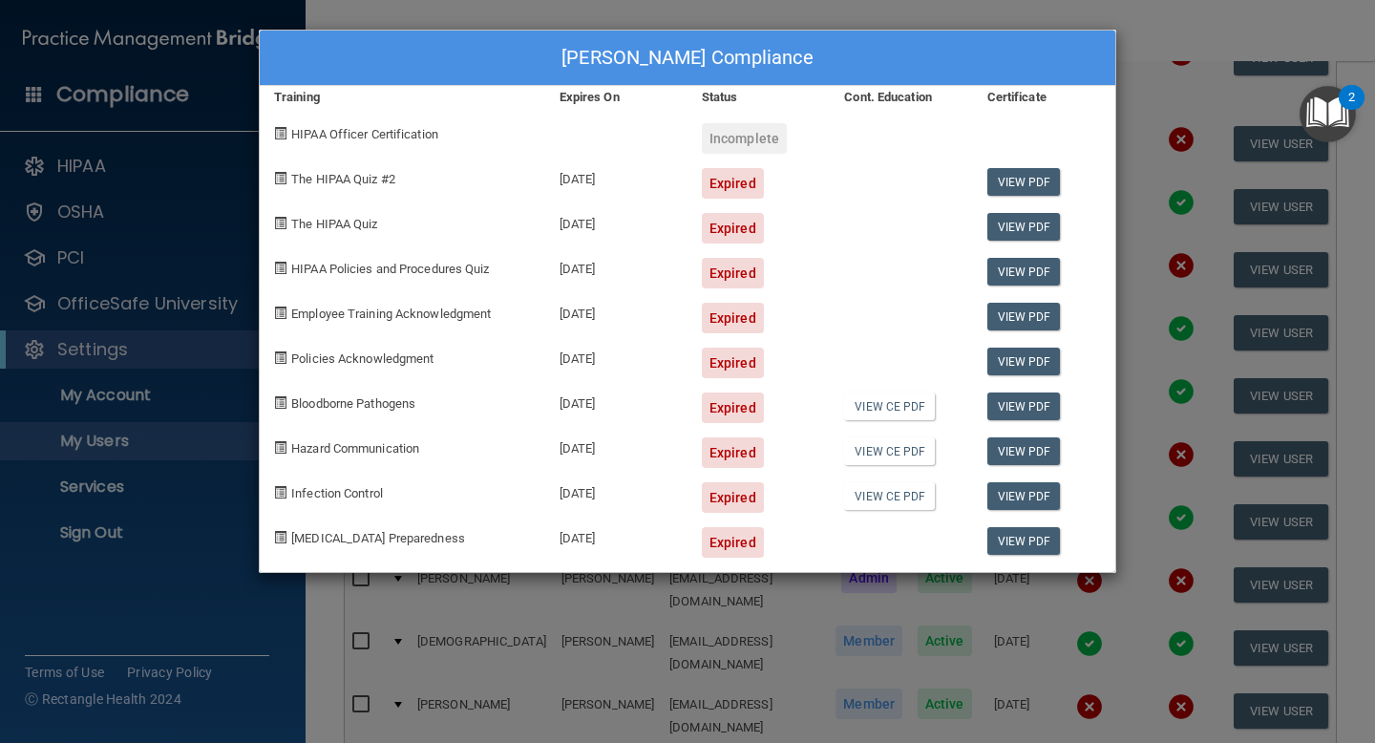
click at [1165, 81] on div "Jessica Mouzon's Compliance Training Expires On Status Cont. Education Certific…" at bounding box center [687, 371] width 1375 height 743
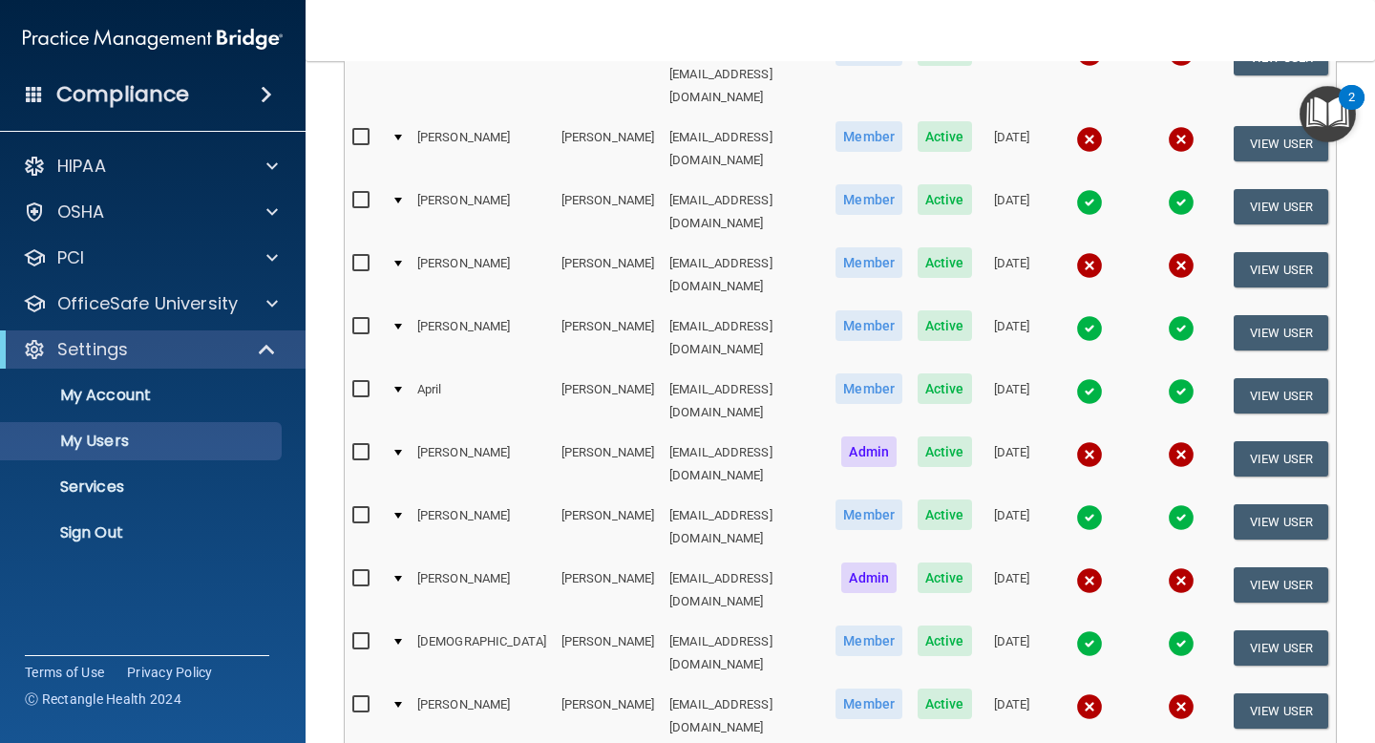
click at [1175, 315] on img at bounding box center [1181, 328] width 27 height 27
